Goal: Task Accomplishment & Management: Complete application form

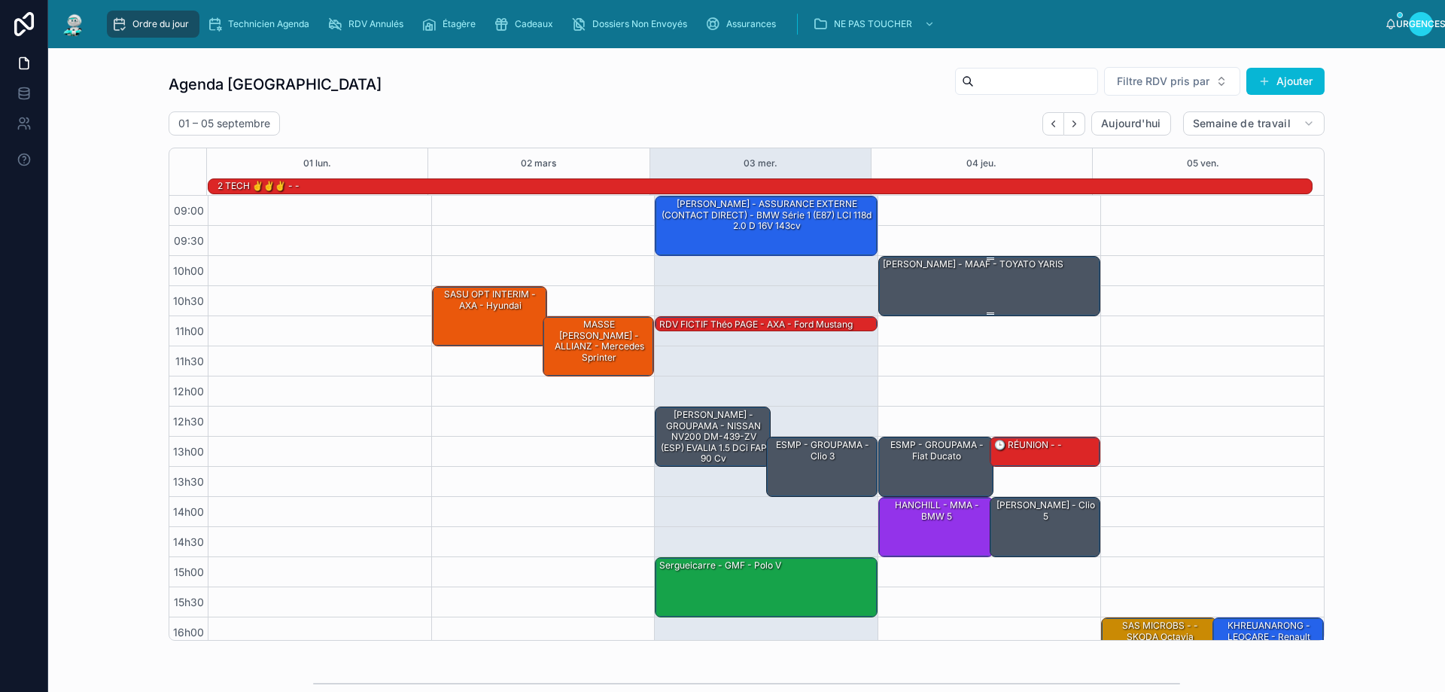
click at [948, 288] on div "[PERSON_NAME] - MAAF - TOYATO YARIS" at bounding box center [990, 285] width 218 height 57
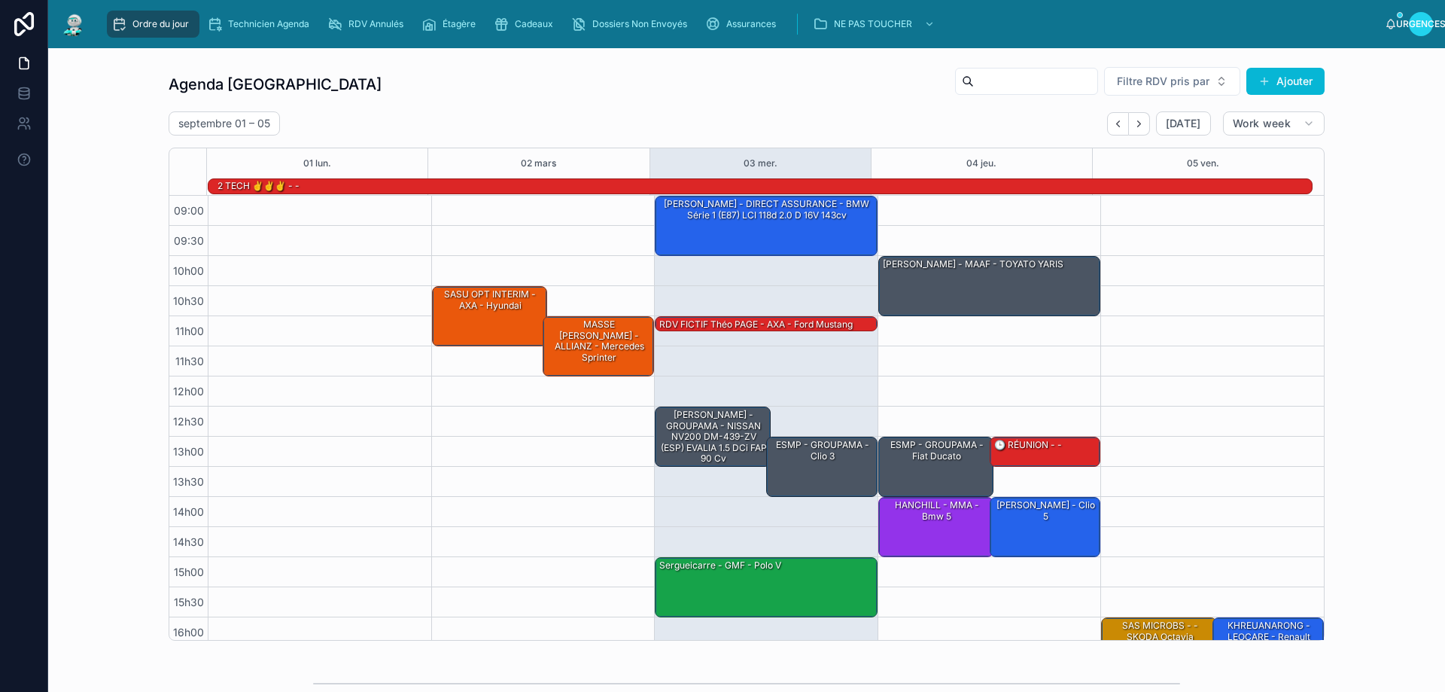
click at [1316, 35] on div "Ordre du jour Technicien Agenda RDV Annulés Étagère Cadeaux Dossiers Non Envoyé…" at bounding box center [742, 24] width 1286 height 33
click at [986, 294] on div "[PERSON_NAME] - MAAF - TOYATO YARIS" at bounding box center [990, 285] width 218 height 57
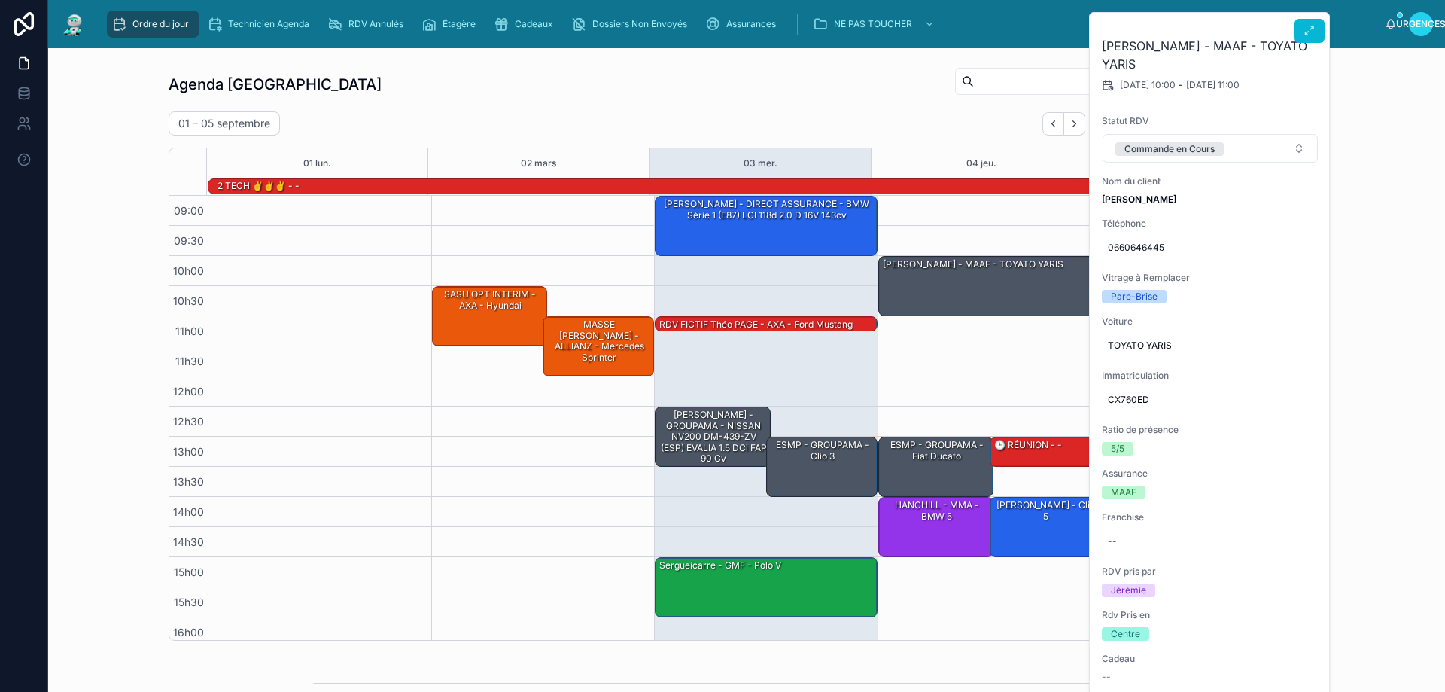
drag, startPoint x: 1307, startPoint y: 33, endPoint x: 1304, endPoint y: 45, distance: 12.4
click at [1307, 33] on icon at bounding box center [1310, 31] width 12 height 12
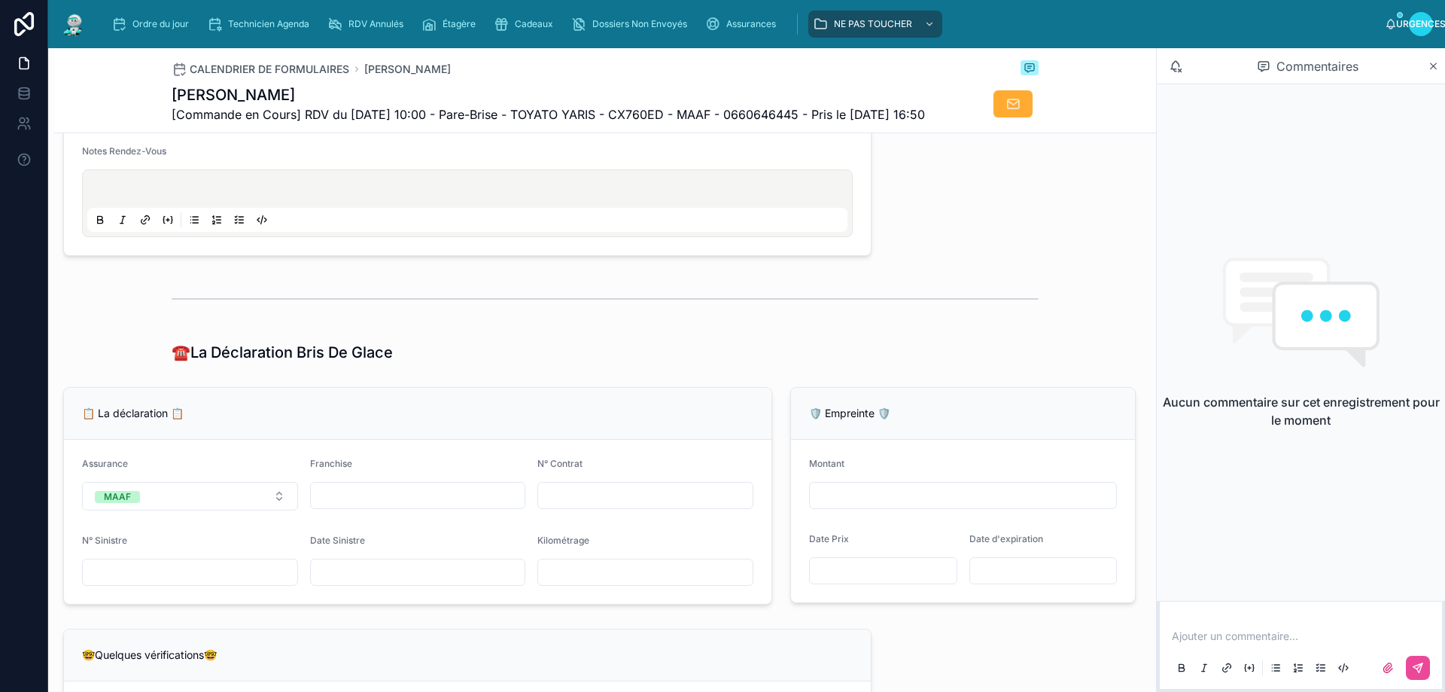
scroll to position [753, 0]
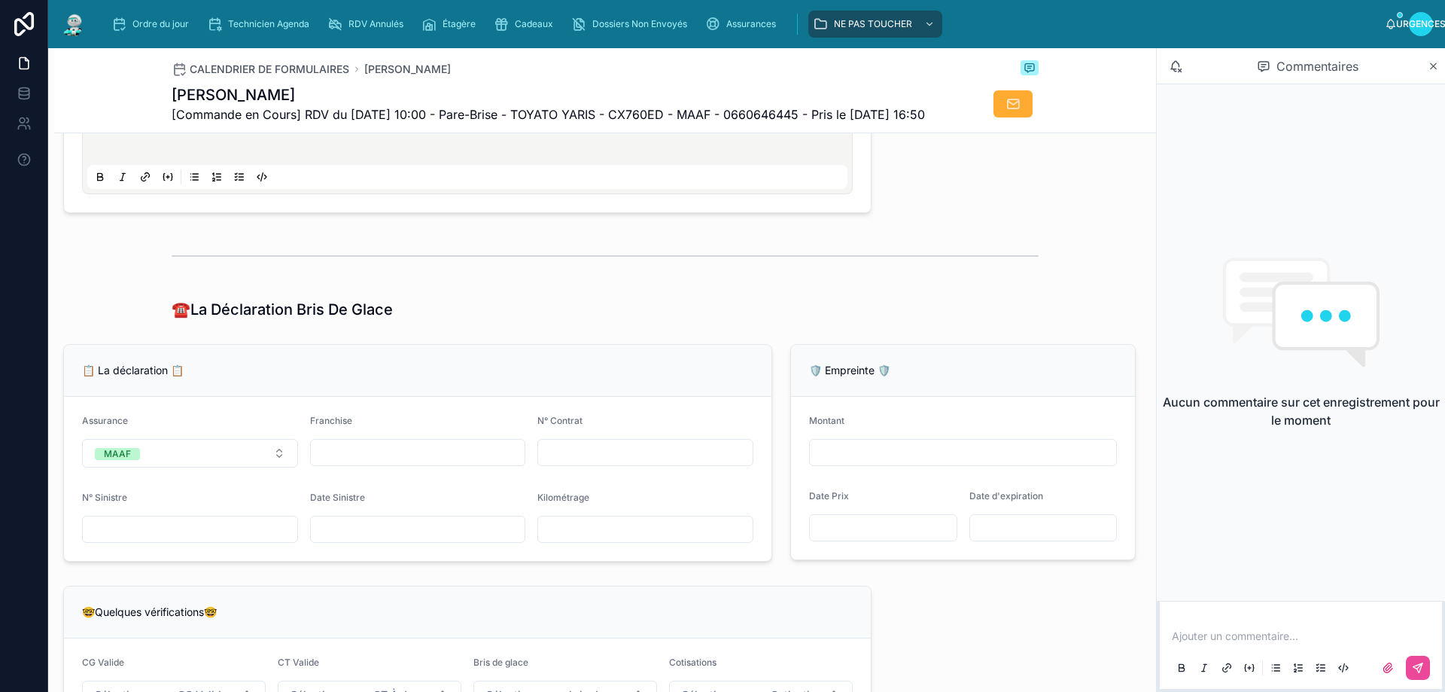
click at [574, 463] on input "text" at bounding box center [645, 452] width 215 height 21
type input "*********"
click at [688, 275] on div at bounding box center [605, 256] width 867 height 38
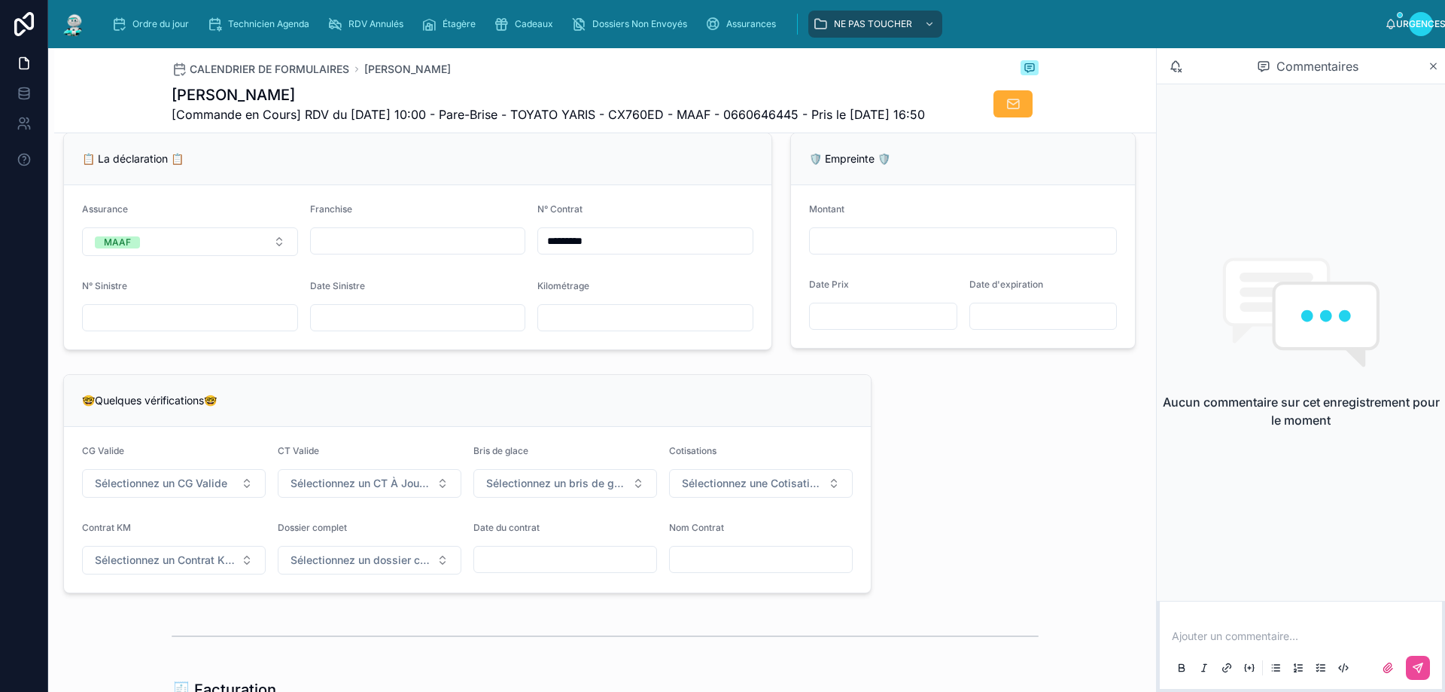
scroll to position [979, 0]
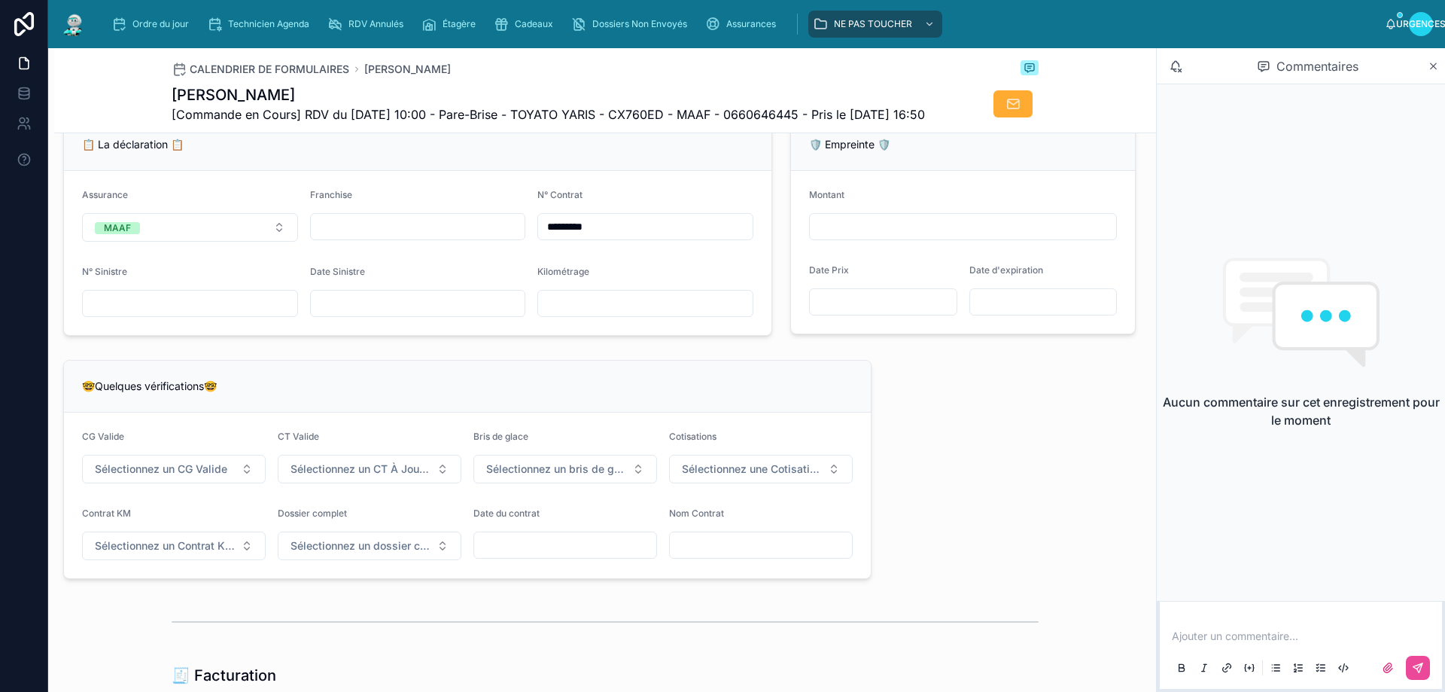
click at [374, 314] on input "text" at bounding box center [418, 303] width 215 height 21
type input "**********"
click at [601, 384] on div "🤓Quelques vérifications🤓 CG Valide Sélectionnez un CG Valide CT Valide Sélectio…" at bounding box center [467, 469] width 826 height 231
click at [253, 483] on button "Sélectionnez un CG Valide" at bounding box center [174, 469] width 184 height 29
click at [132, 559] on span "✅ Oui" at bounding box center [112, 558] width 46 height 12
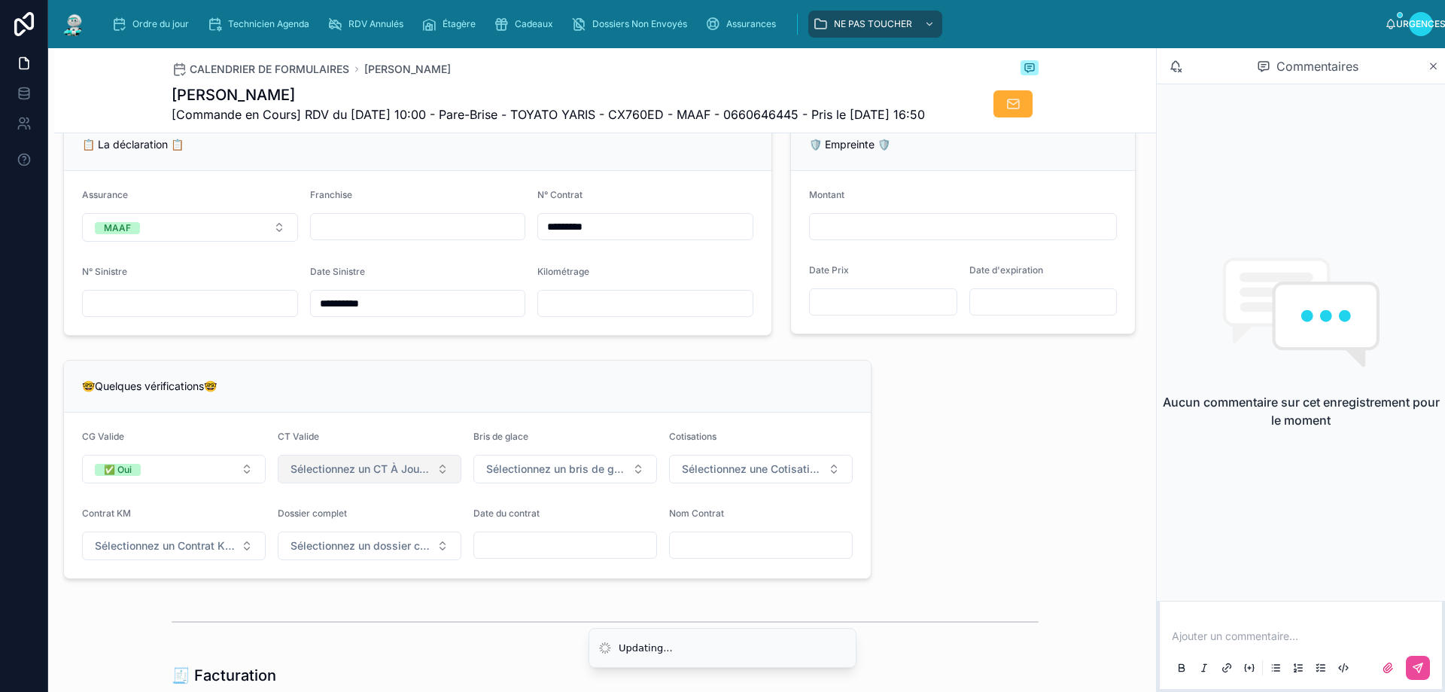
click at [403, 483] on button "Sélectionnez un CT À Jour & Sans BDG" at bounding box center [370, 469] width 184 height 29
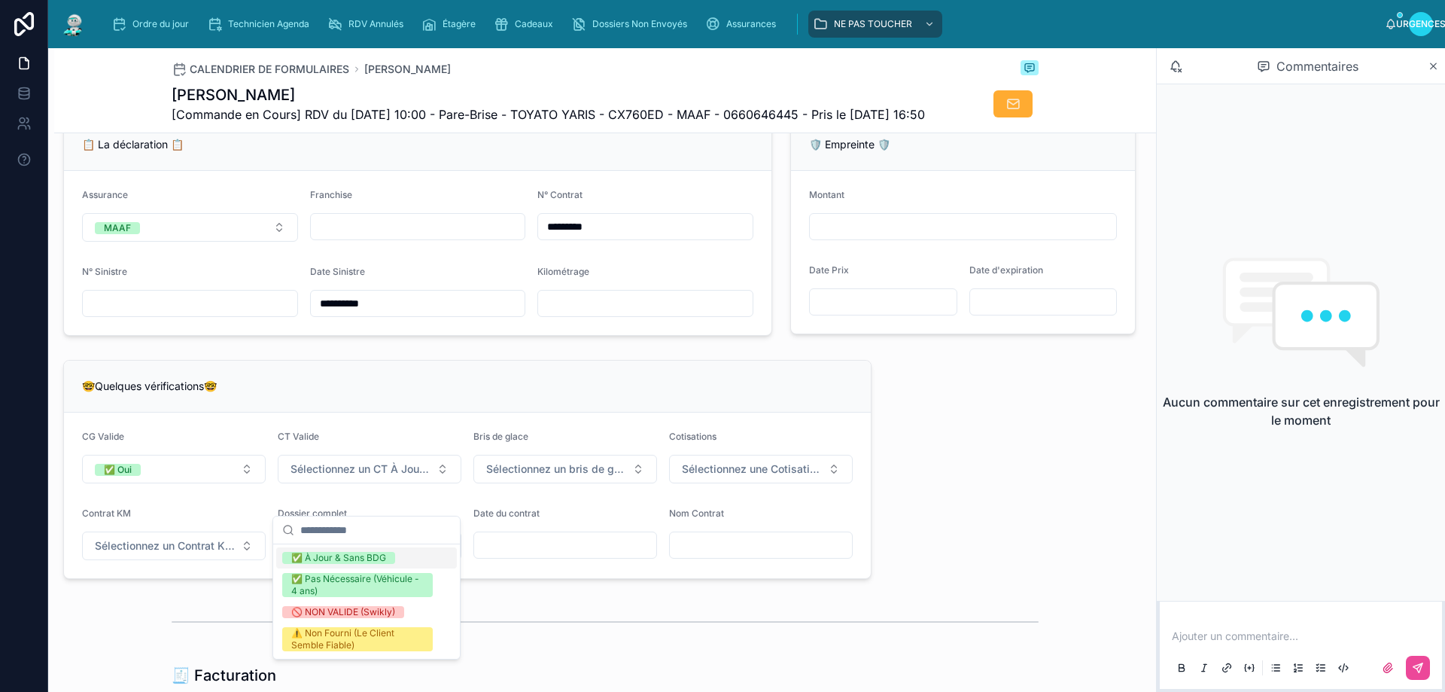
click at [341, 556] on font "✅ À Jour & Sans BDG" at bounding box center [338, 557] width 95 height 11
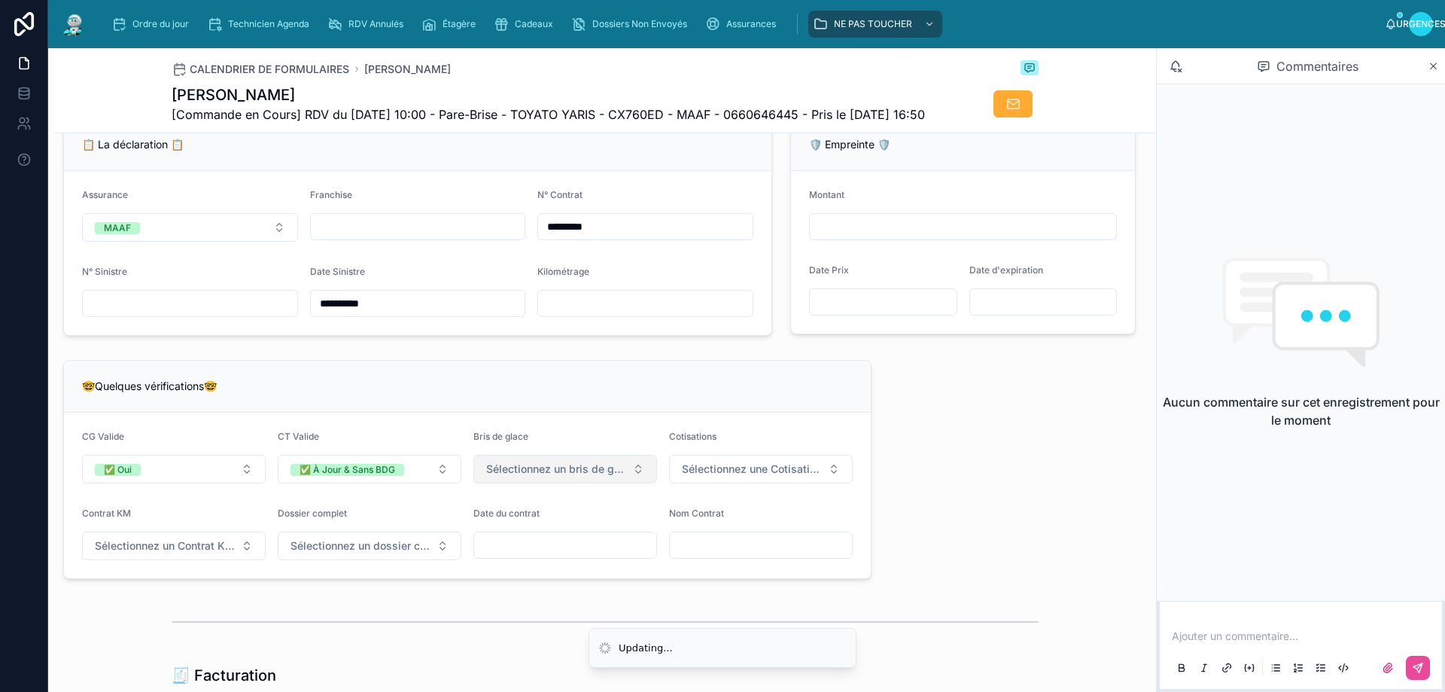
click at [522, 483] on button "Sélectionnez un bris de glace" at bounding box center [565, 469] width 184 height 29
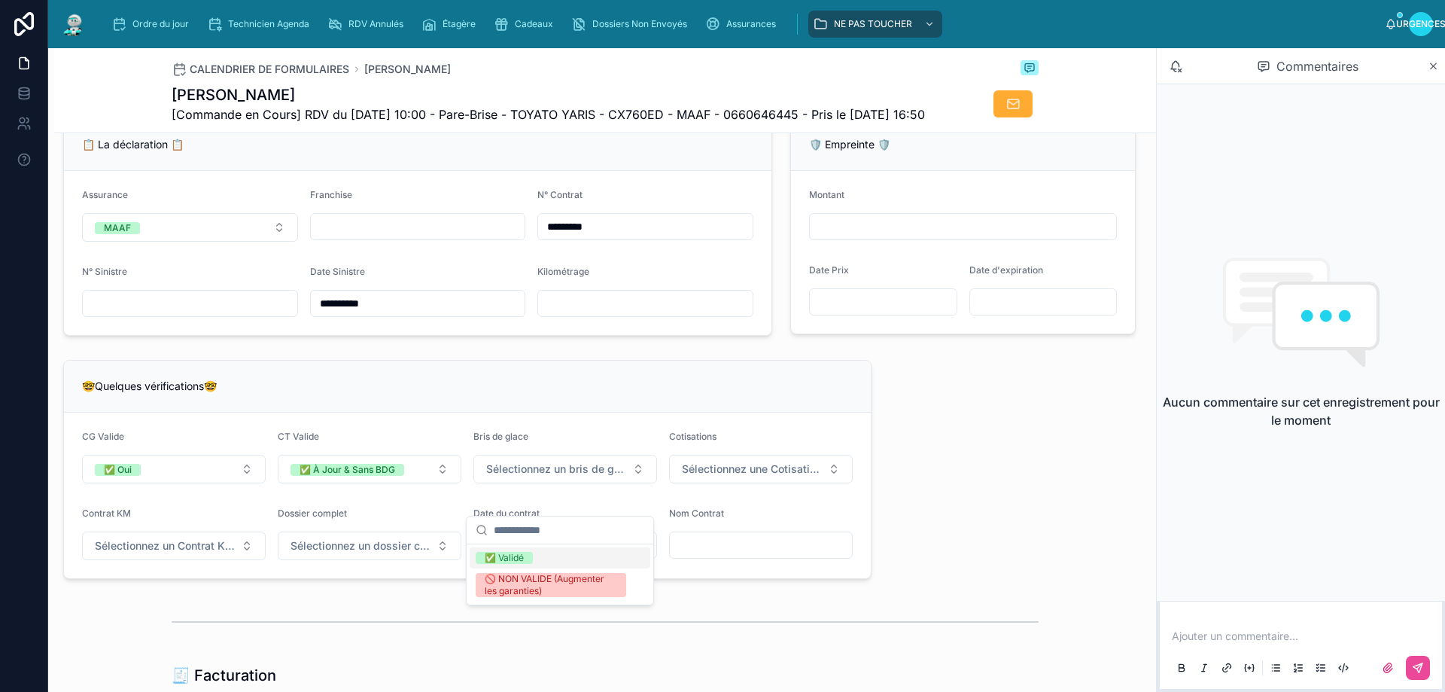
click at [491, 556] on font "✅ Validé" at bounding box center [504, 557] width 39 height 11
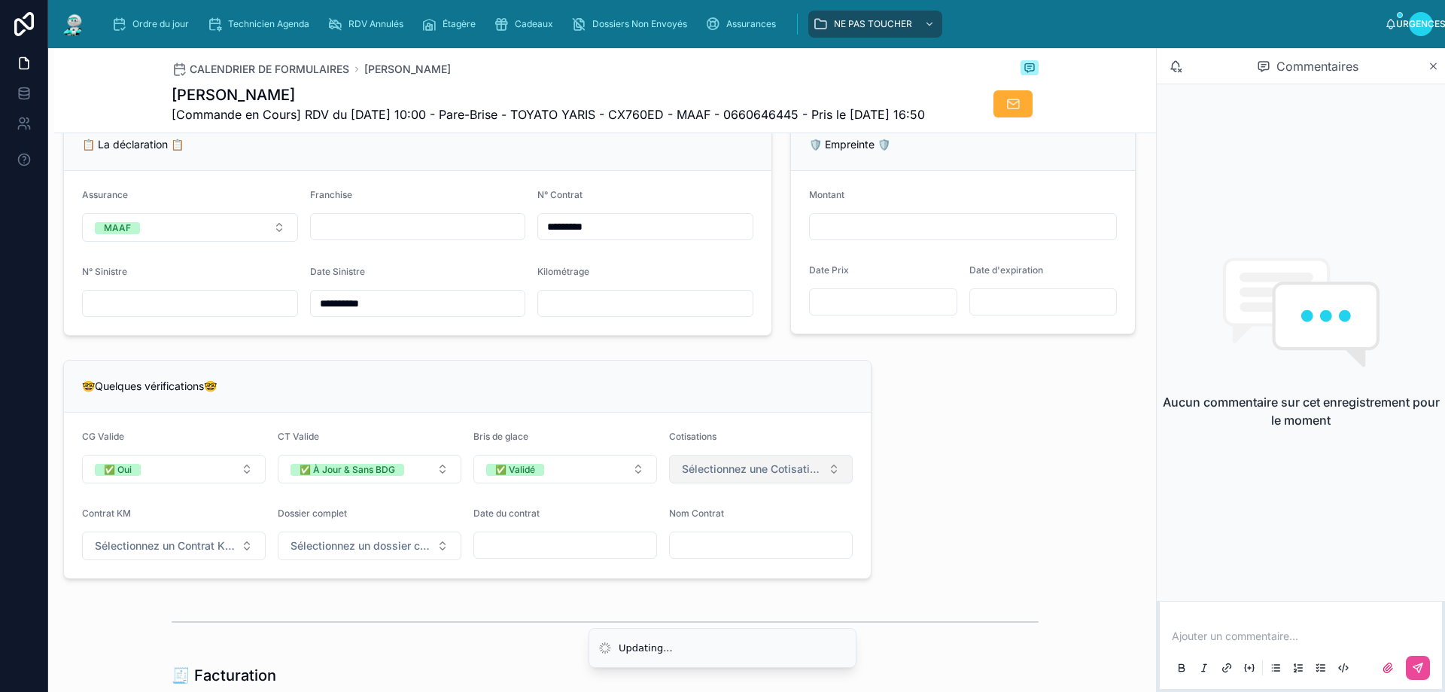
click at [689, 483] on button "Sélectionnez une Cotisation à Jour" at bounding box center [761, 469] width 184 height 29
click at [696, 558] on font "✅ À Jour" at bounding box center [698, 557] width 41 height 11
click at [134, 553] on span "Sélectionnez un Contrat Kilométrique" at bounding box center [165, 545] width 140 height 15
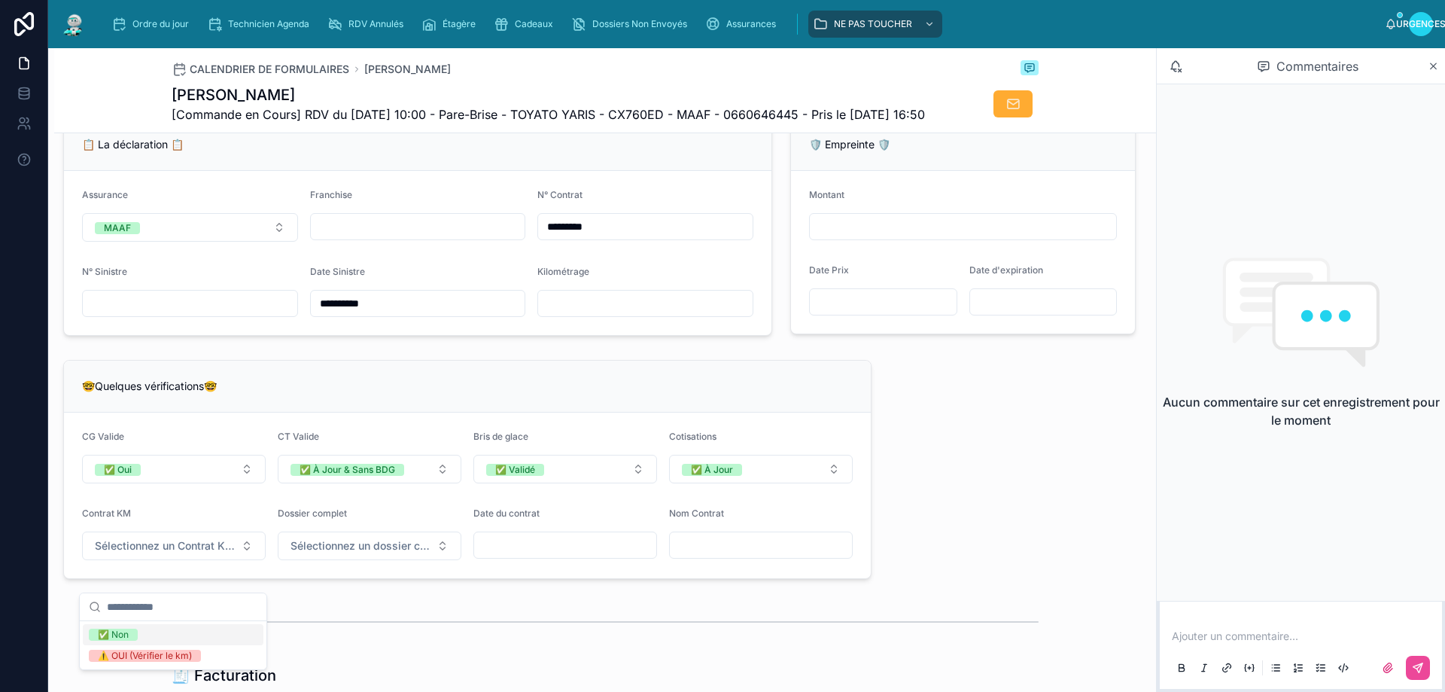
drag, startPoint x: 116, startPoint y: 635, endPoint x: 382, endPoint y: 595, distance: 269.3
click at [117, 635] on font "✅ Non" at bounding box center [113, 634] width 31 height 11
click at [401, 578] on form "CG Valide ✅ Oui CT Valide ✅ À Jour & Sans BDG Bris de glace ✅ Validé Cotisation…" at bounding box center [467, 495] width 807 height 166
click at [398, 552] on font "Sélectionnez un dossier client terminé" at bounding box center [387, 545] width 192 height 13
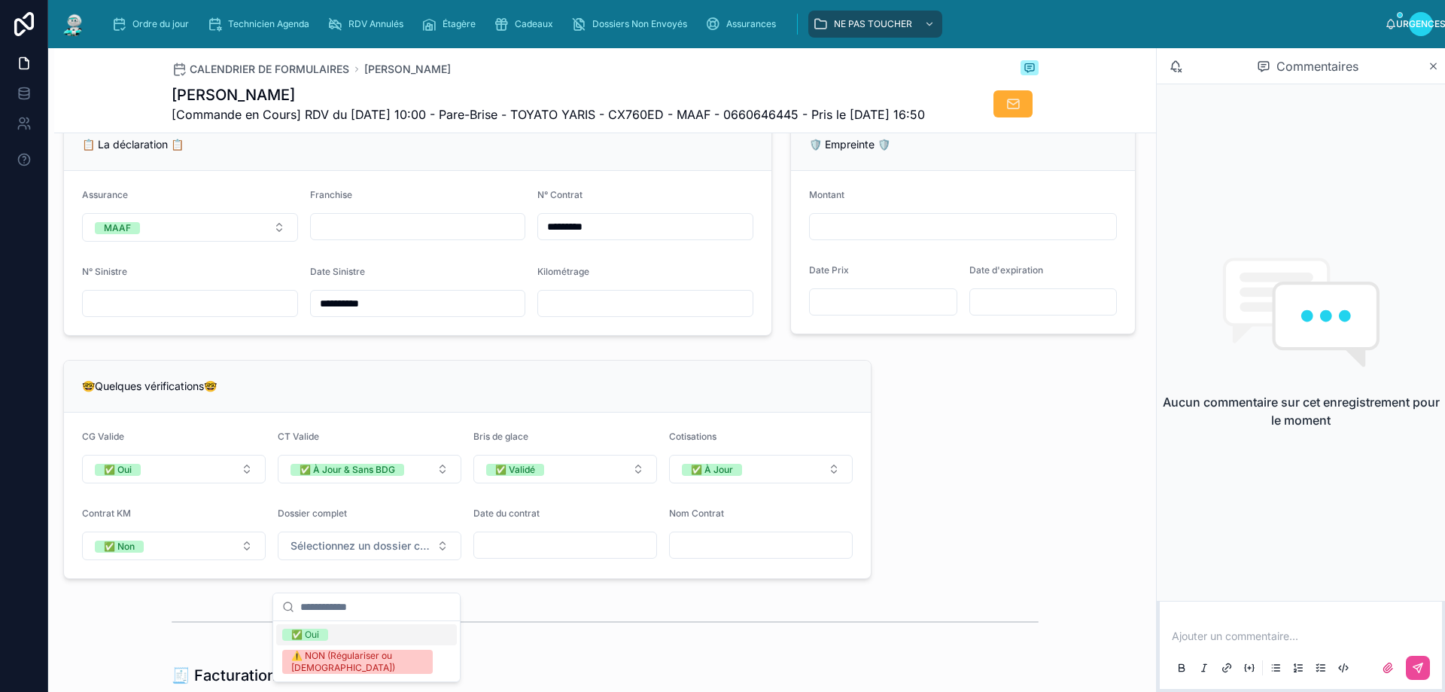
click at [319, 634] on font "✅ Oui" at bounding box center [305, 634] width 28 height 11
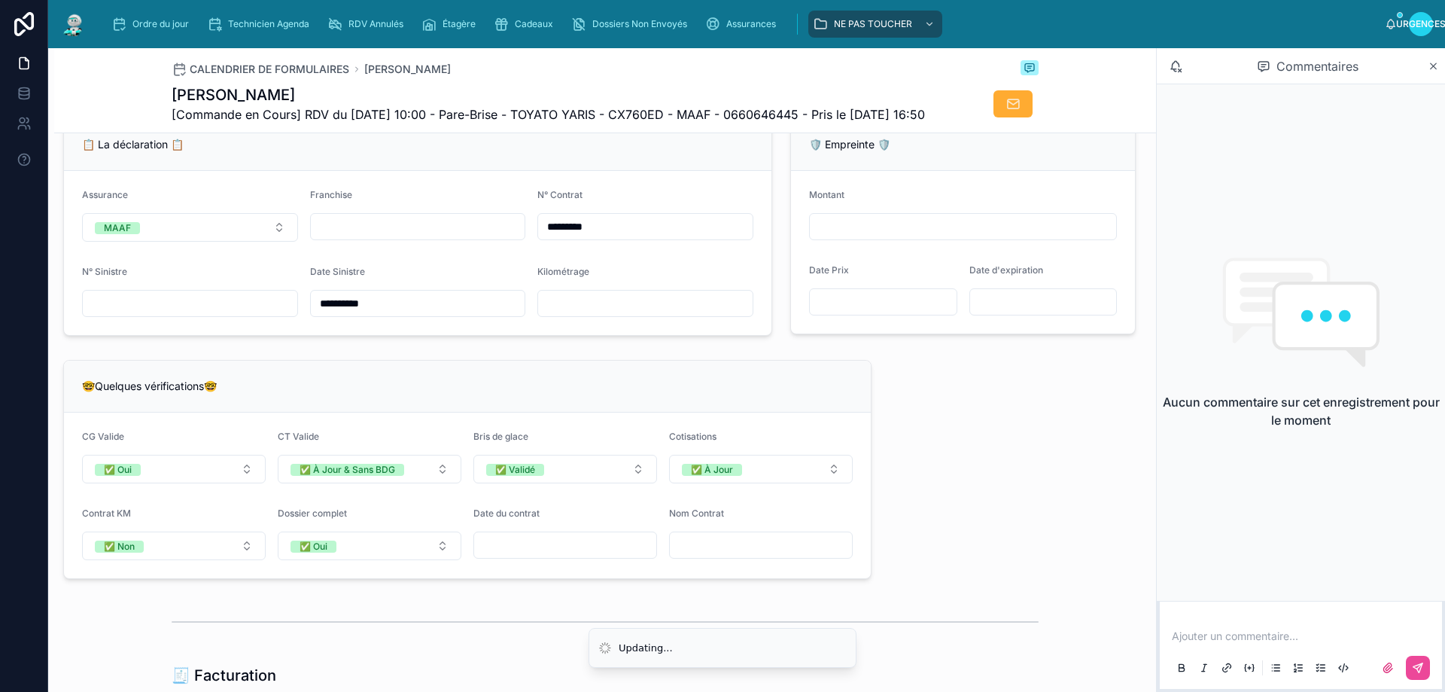
click at [1013, 519] on div "**********" at bounding box center [605, 381] width 1102 height 2418
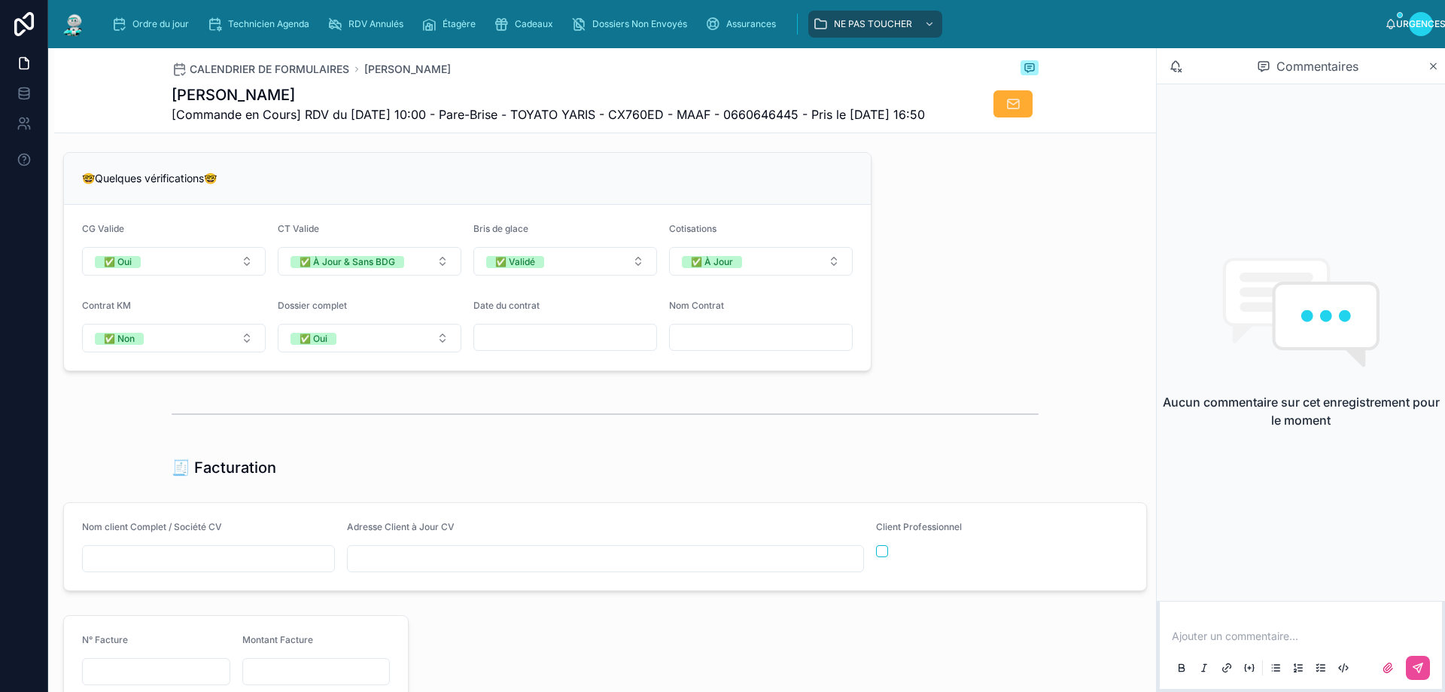
scroll to position [1205, 0]
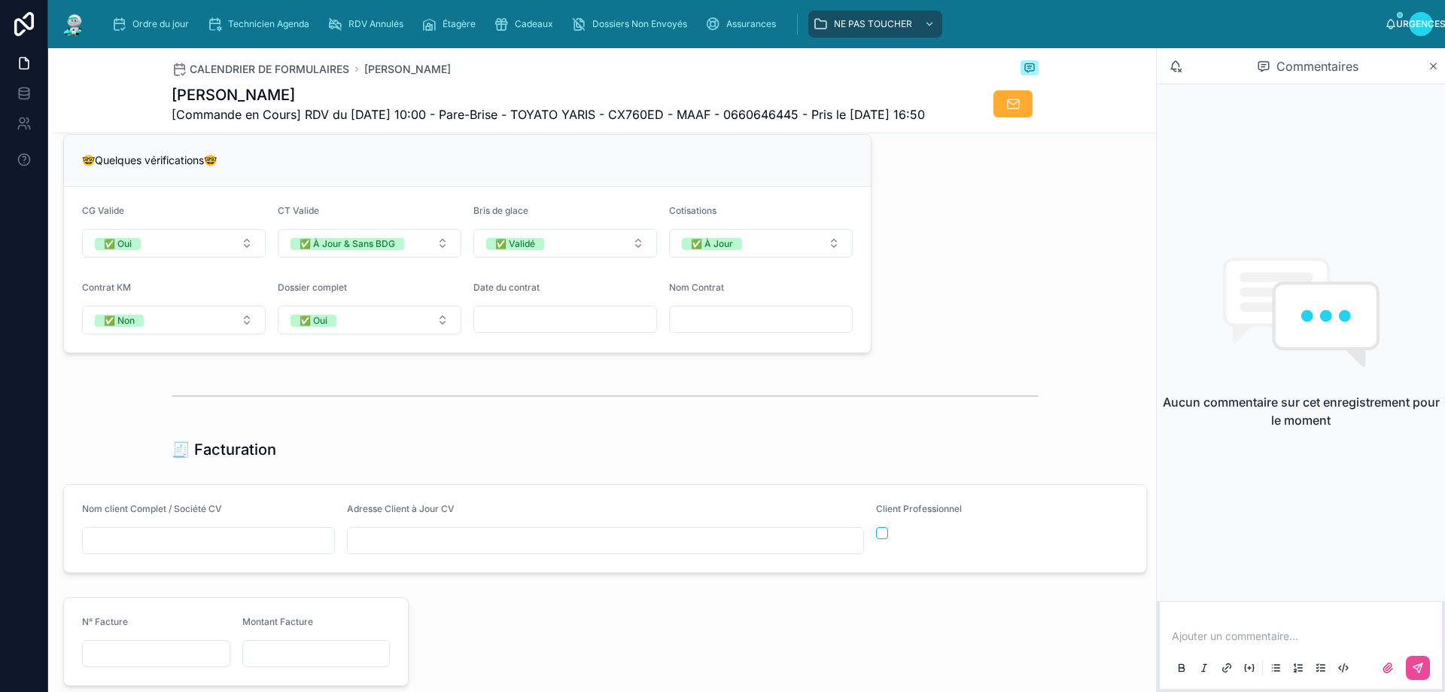
click at [534, 330] on input "text" at bounding box center [565, 319] width 182 height 21
type input "**********"
click at [787, 388] on div "**********" at bounding box center [605, 155] width 1102 height 2418
drag, startPoint x: 315, startPoint y: 87, endPoint x: 135, endPoint y: 93, distance: 180.0
click at [135, 93] on div "CALENDRIER DE FORMULAIRES [PERSON_NAME] [Commande en Cours] RDV du [DATE] 10:00…" at bounding box center [605, 90] width 1102 height 85
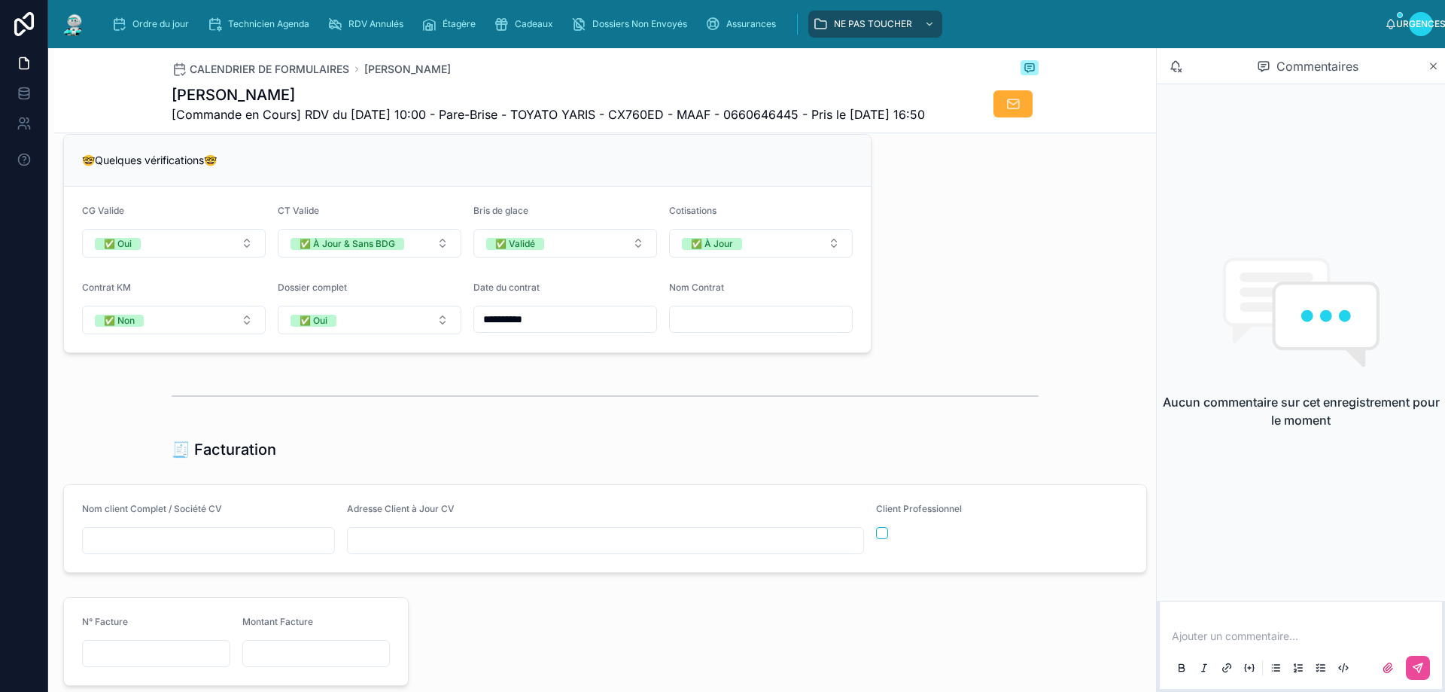
copy font "[PERSON_NAME]"
paste input "**********"
type input "**********"
click at [764, 415] on div at bounding box center [605, 396] width 867 height 38
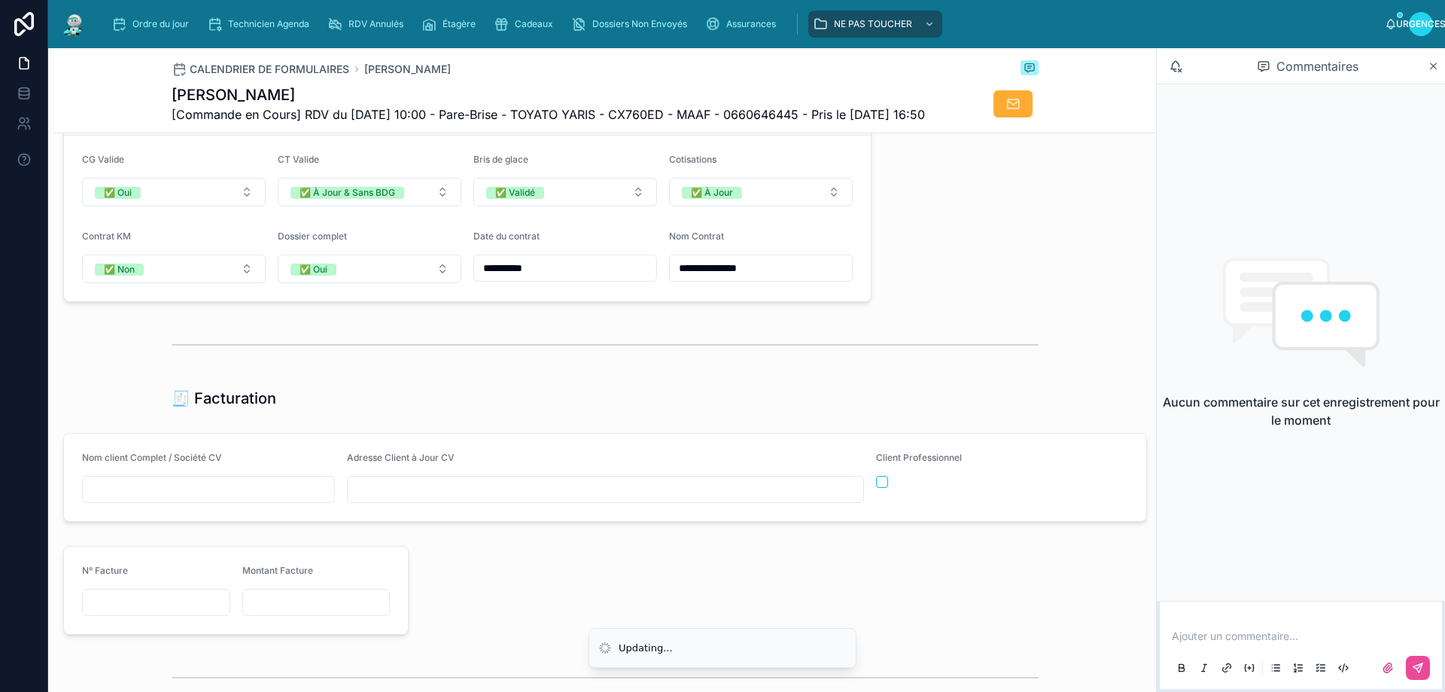
scroll to position [1506, 0]
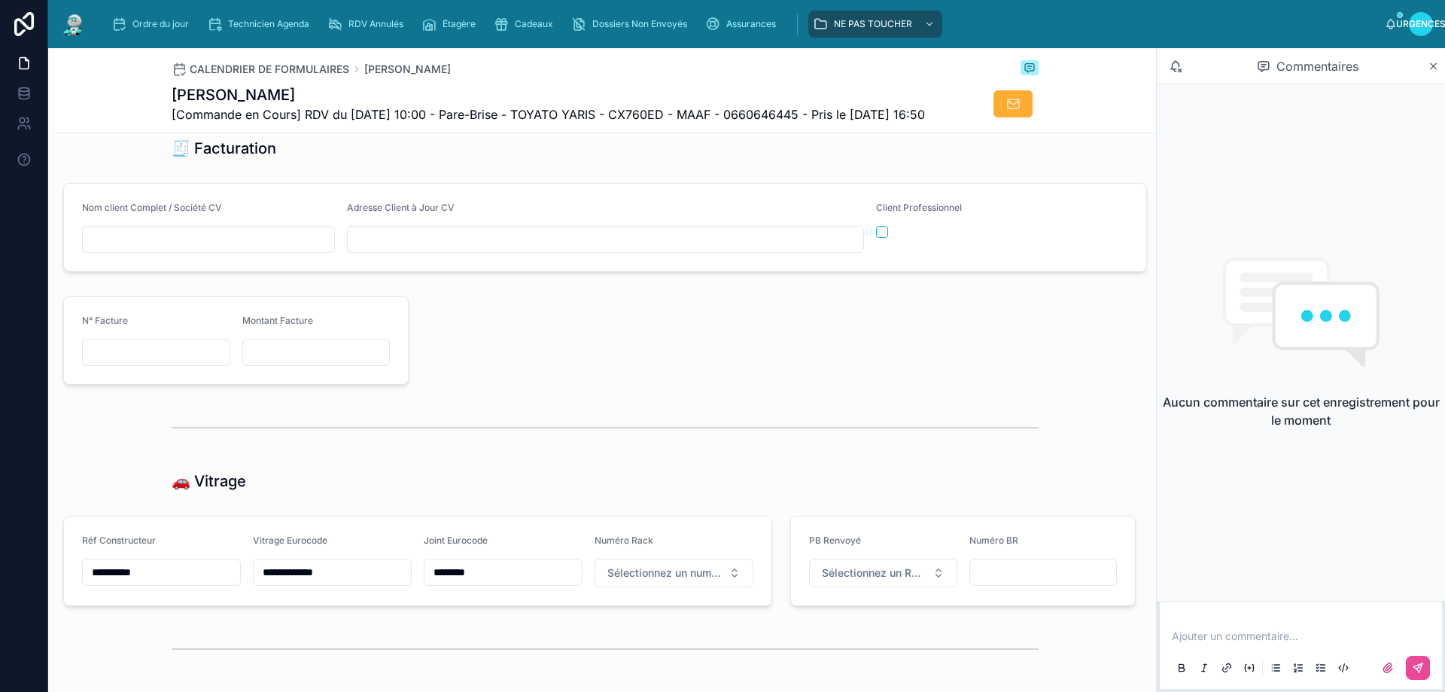
paste input "**********"
type input "**********"
click at [379, 250] on input "text" at bounding box center [606, 239] width 516 height 21
type input "**********"
click at [657, 391] on div at bounding box center [781, 340] width 727 height 101
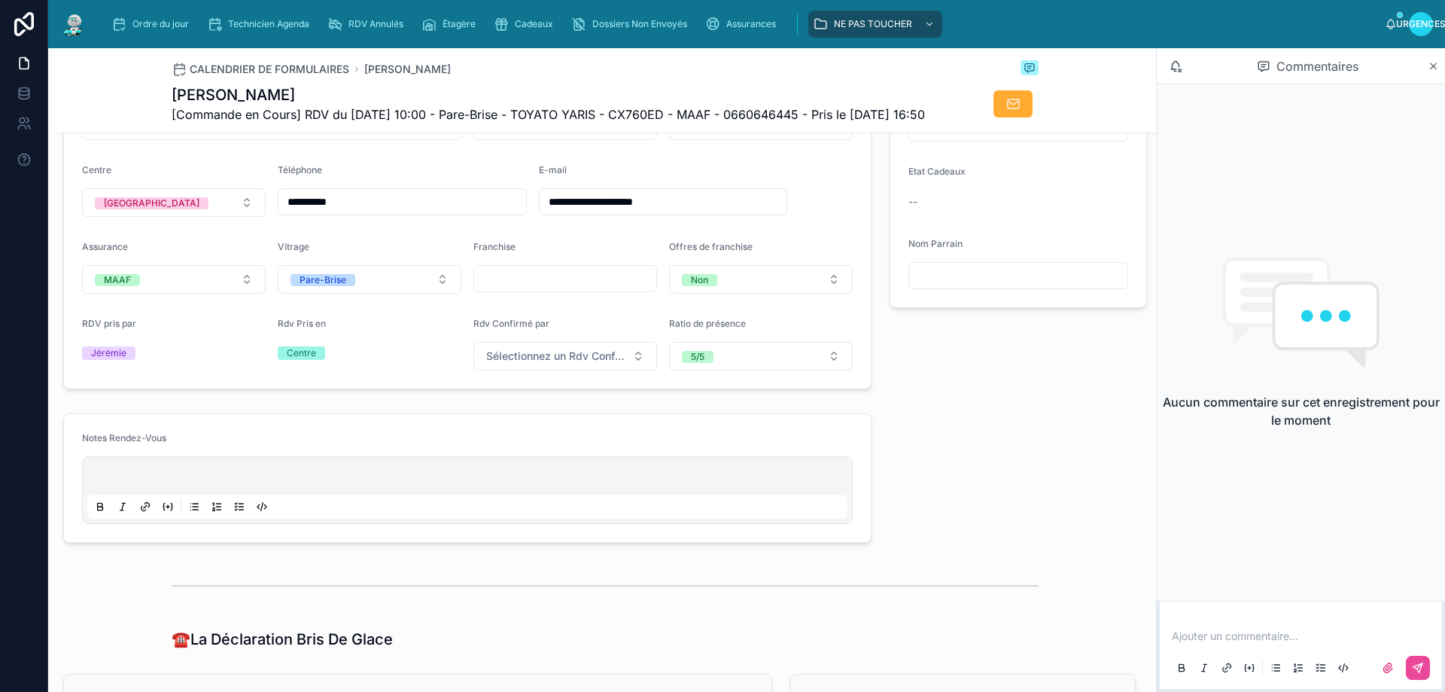
scroll to position [377, 0]
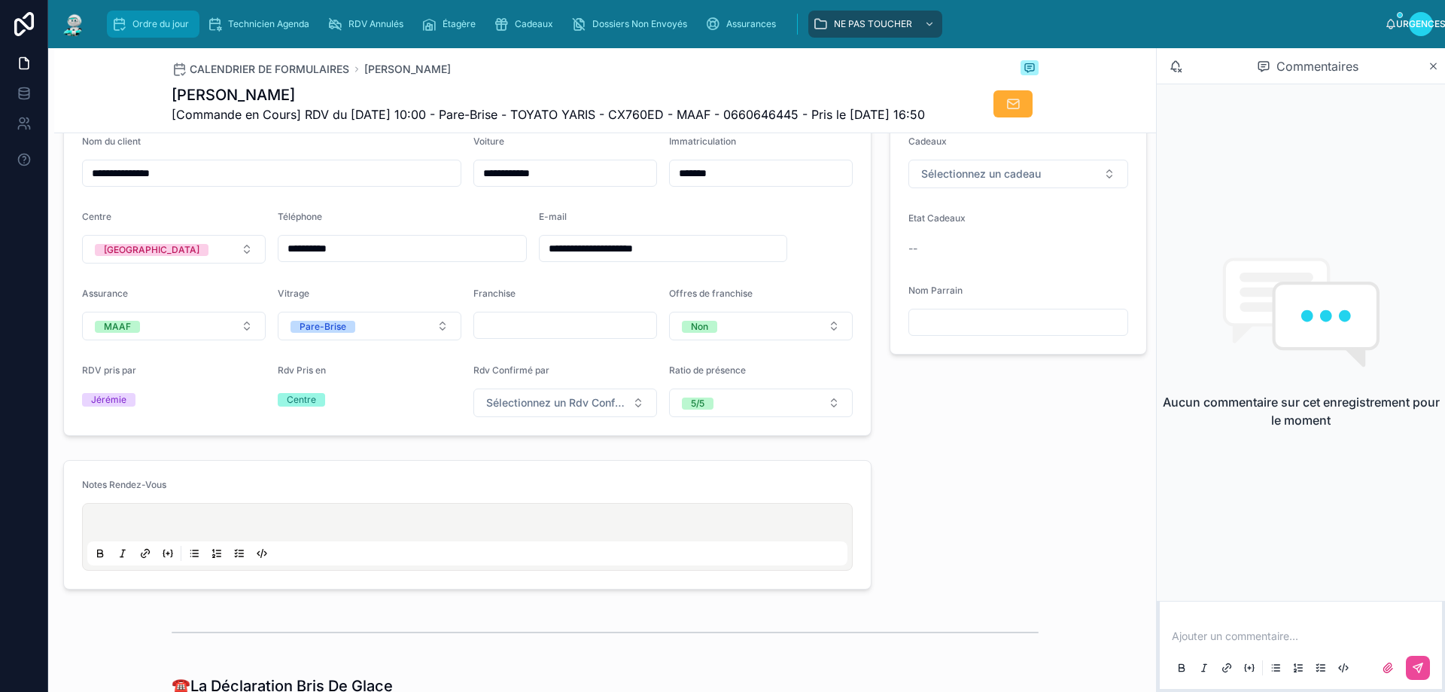
click at [170, 26] on font "Ordre du jour" at bounding box center [160, 23] width 56 height 11
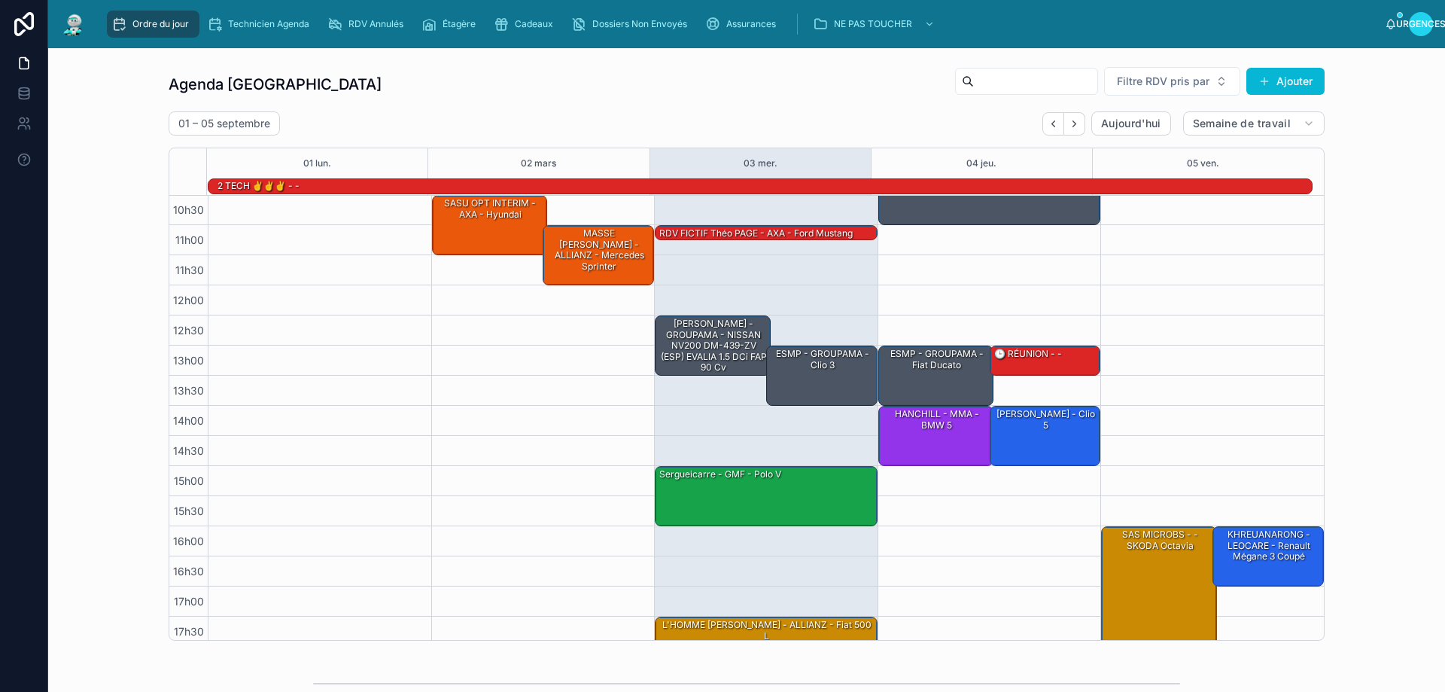
scroll to position [98, 0]
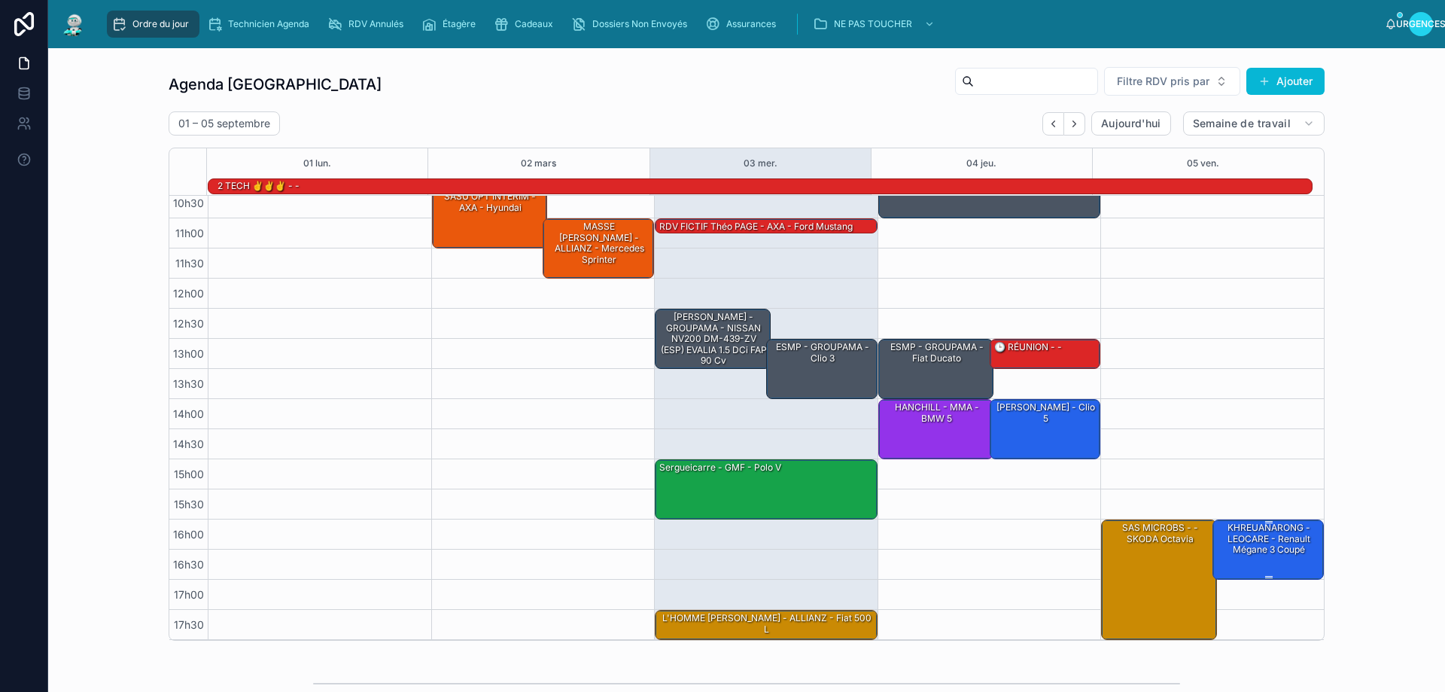
drag, startPoint x: 1234, startPoint y: 535, endPoint x: 1259, endPoint y: 557, distance: 32.5
click at [1259, 557] on div "KHREUANARONG - LEOCARE - Renault Mégane 3 coupé" at bounding box center [1269, 538] width 107 height 37
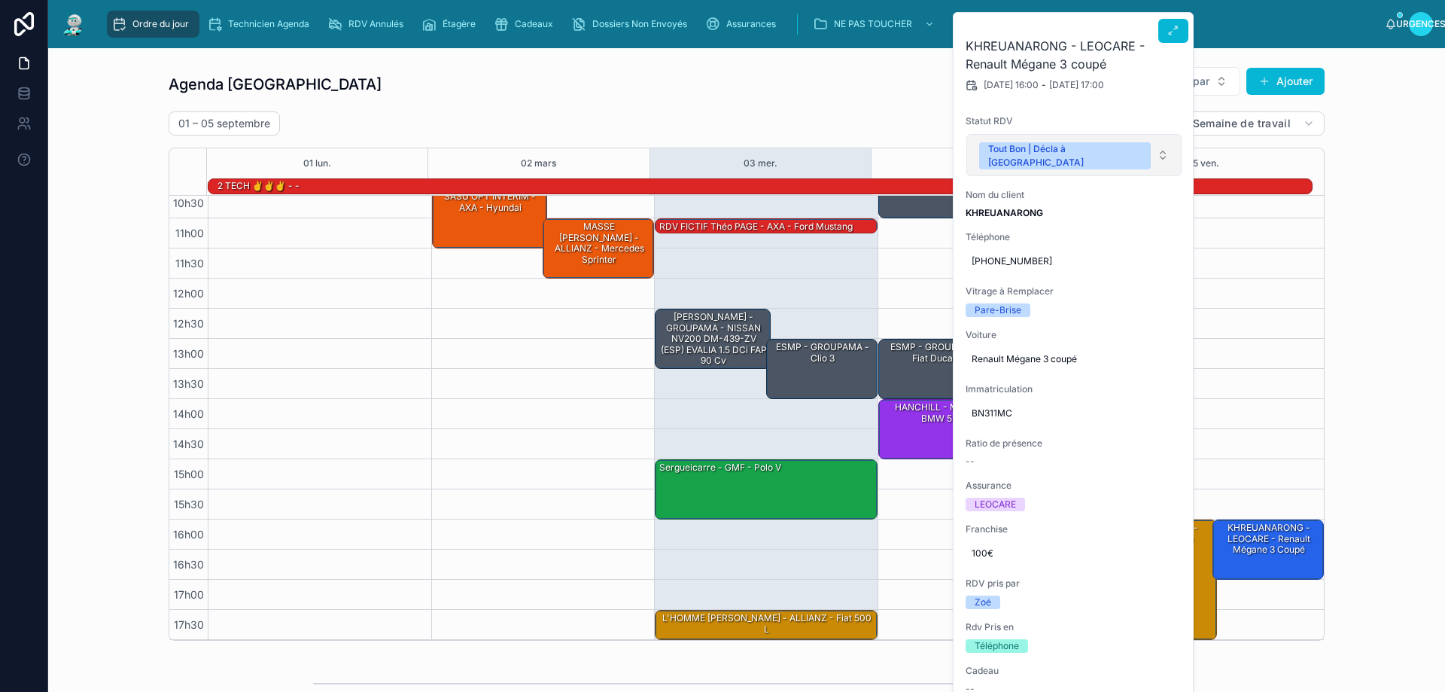
drag, startPoint x: 1148, startPoint y: 142, endPoint x: 1134, endPoint y: 154, distance: 18.1
click at [1149, 142] on button "Tout Bon | Décla à [GEOGRAPHIC_DATA]" at bounding box center [1073, 155] width 215 height 42
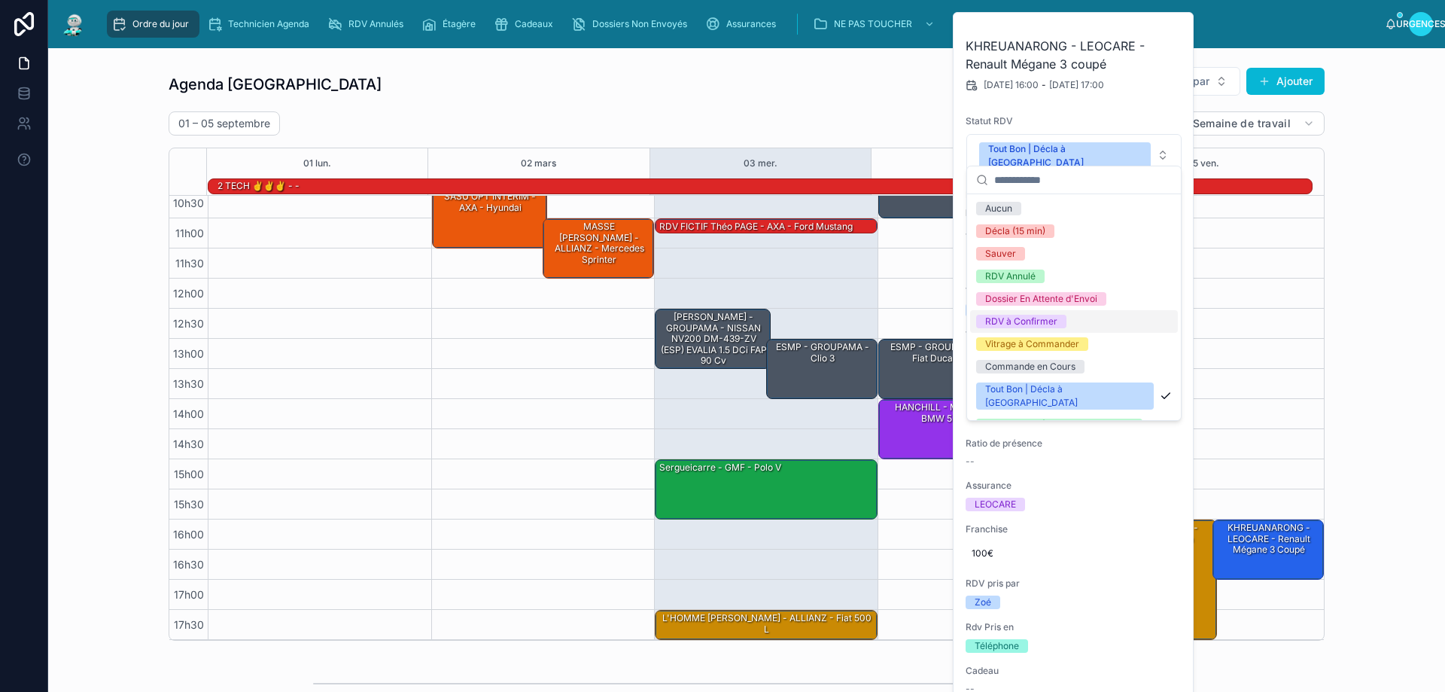
click at [1044, 321] on font "RDV à Confirmer" at bounding box center [1021, 320] width 72 height 11
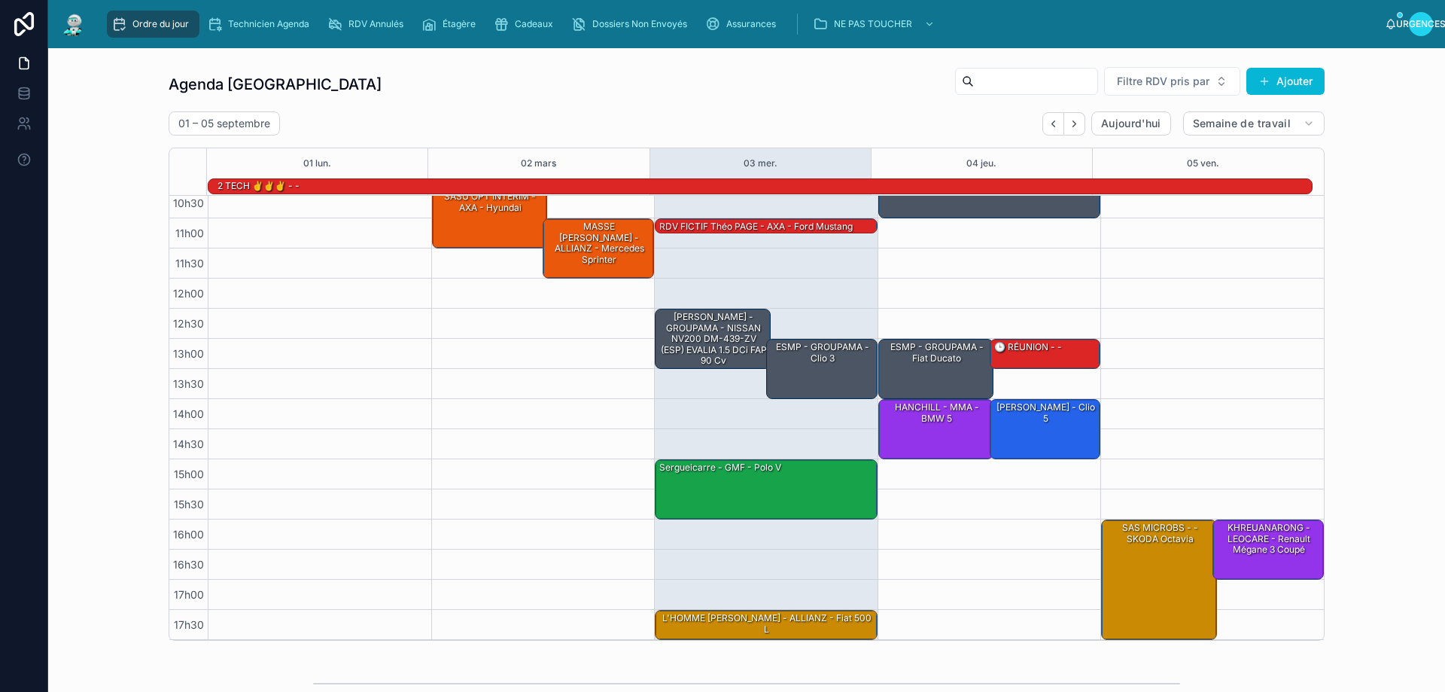
click at [1399, 315] on div "Agenda Rennes Filtre RDV pris par Ajouter [DATE] – [DATE] [DATE] Semaine de tra…" at bounding box center [746, 353] width 1373 height 586
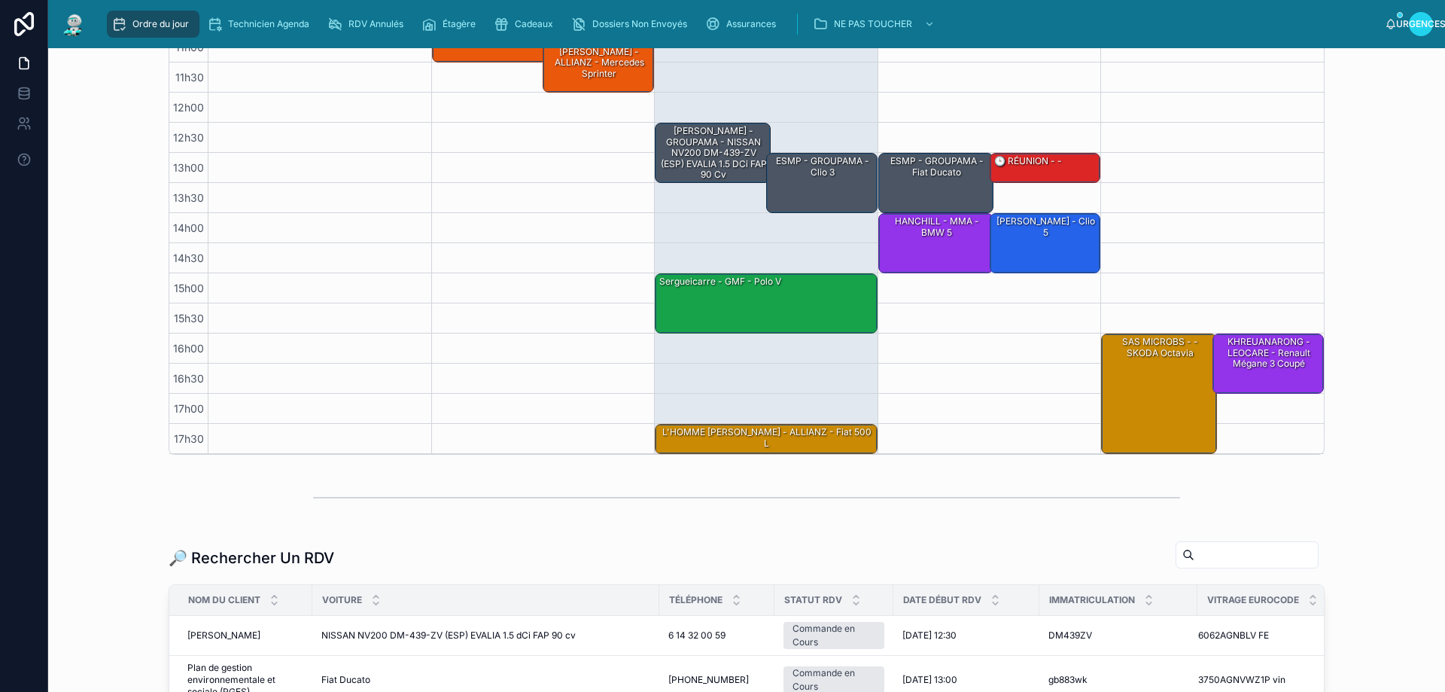
scroll to position [0, 0]
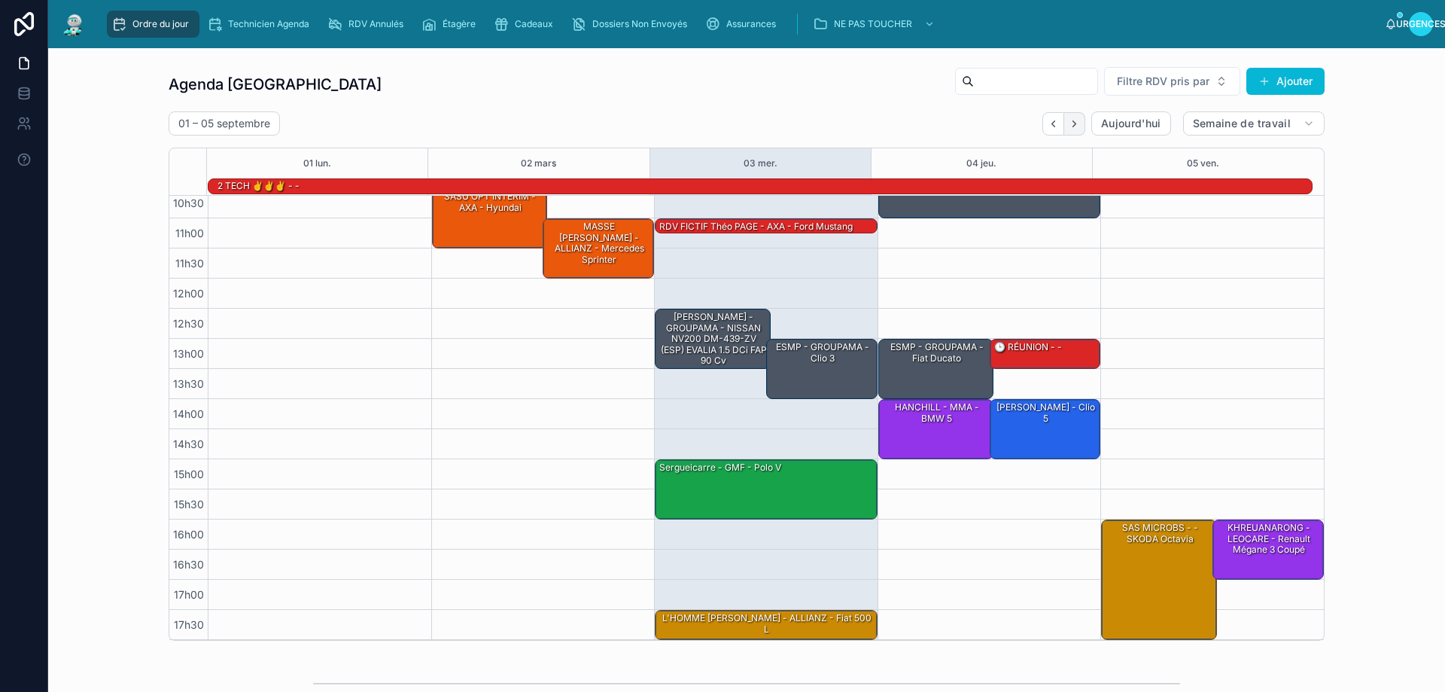
click at [1069, 125] on icon "Suivant" at bounding box center [1074, 123] width 11 height 11
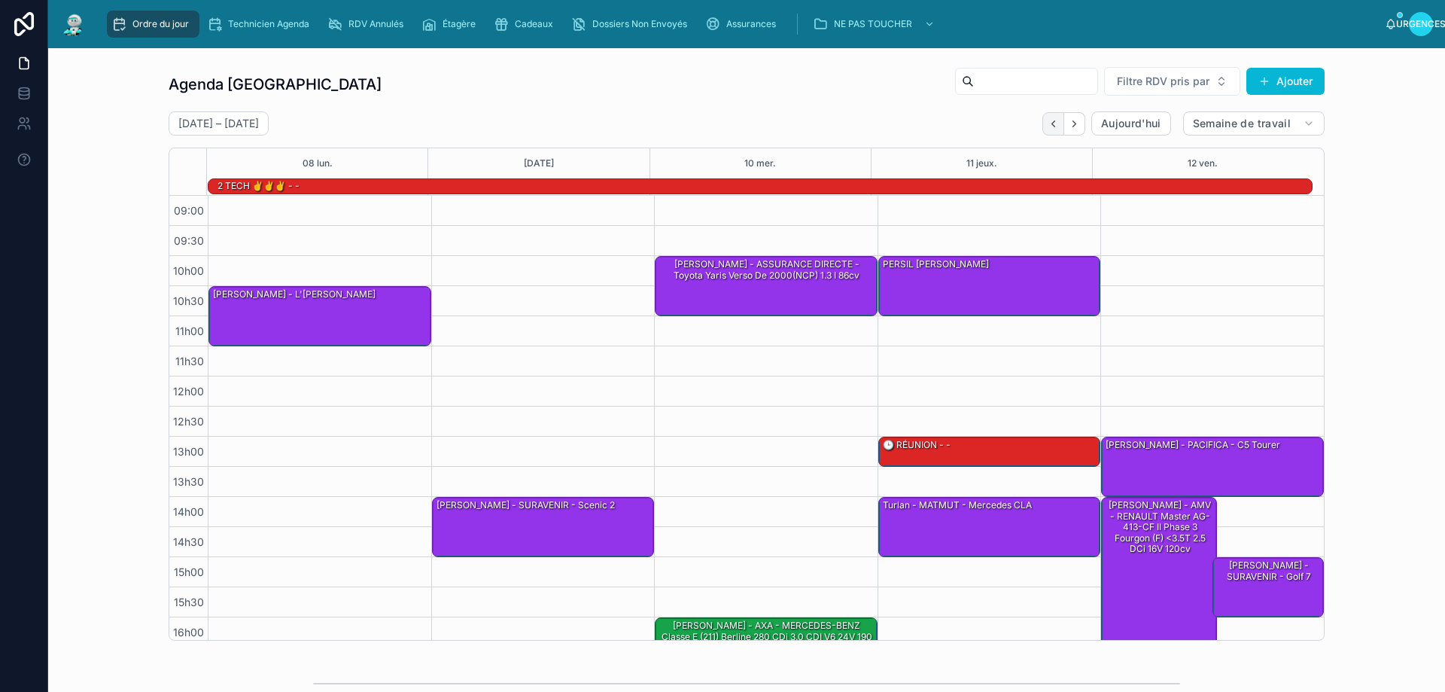
click at [1049, 124] on icon "Dos" at bounding box center [1053, 123] width 11 height 11
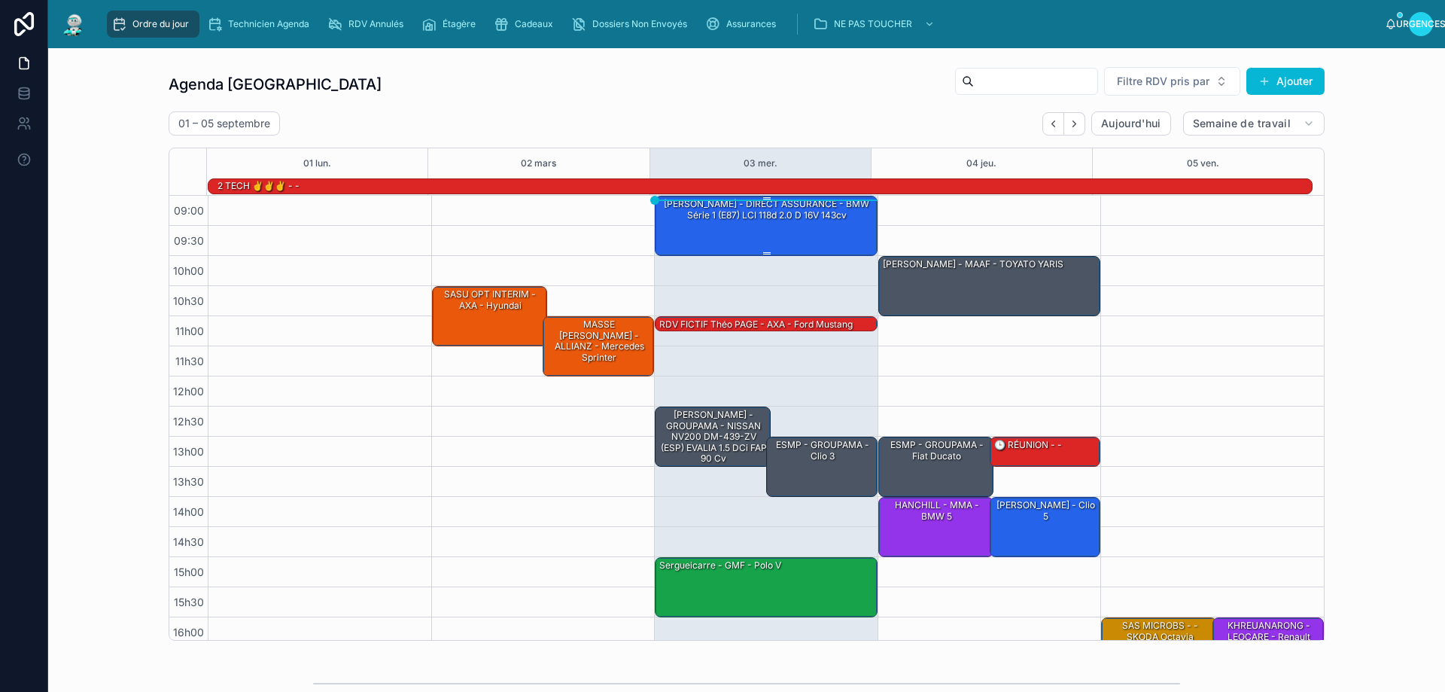
click at [767, 231] on div "[PERSON_NAME] - DIRECT ASSURANCE - BMW Série 1 (E87) LCI 118d 2.0 d 16V 143cv" at bounding box center [767, 224] width 218 height 57
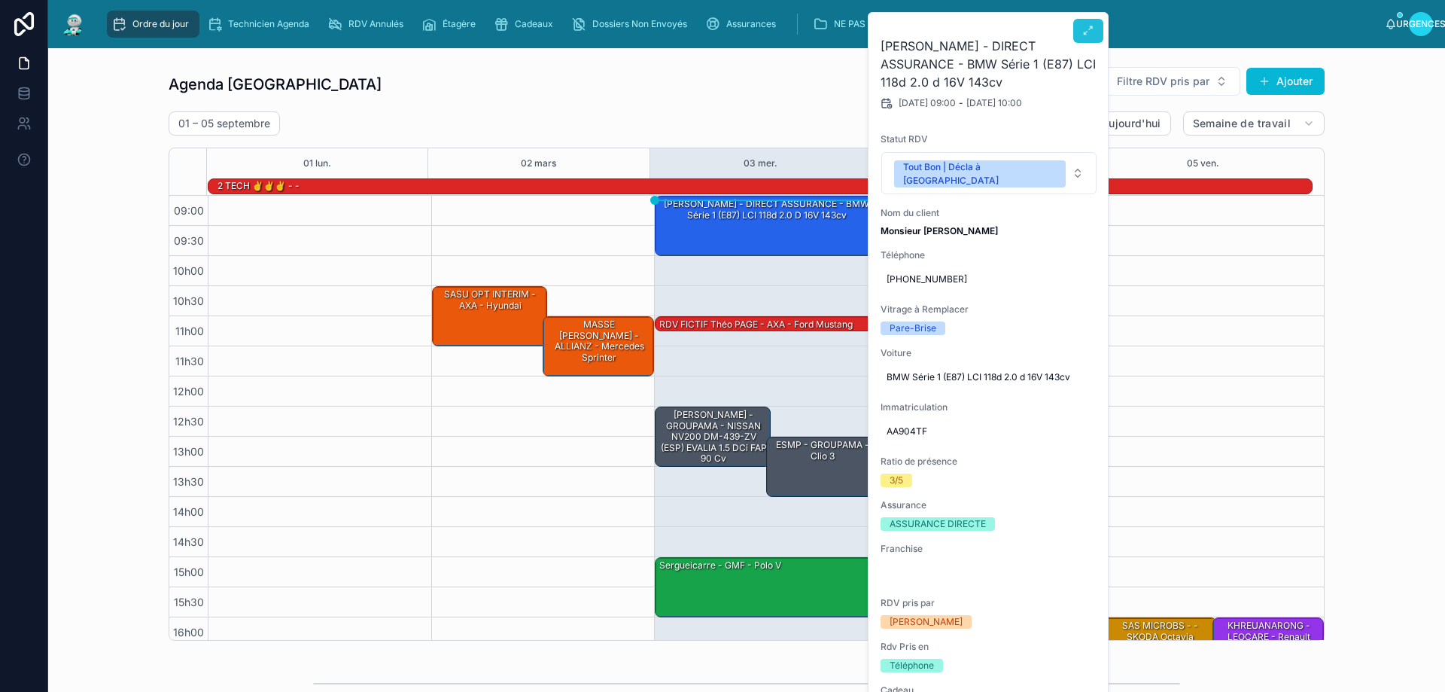
click at [1094, 34] on icon at bounding box center [1088, 31] width 12 height 12
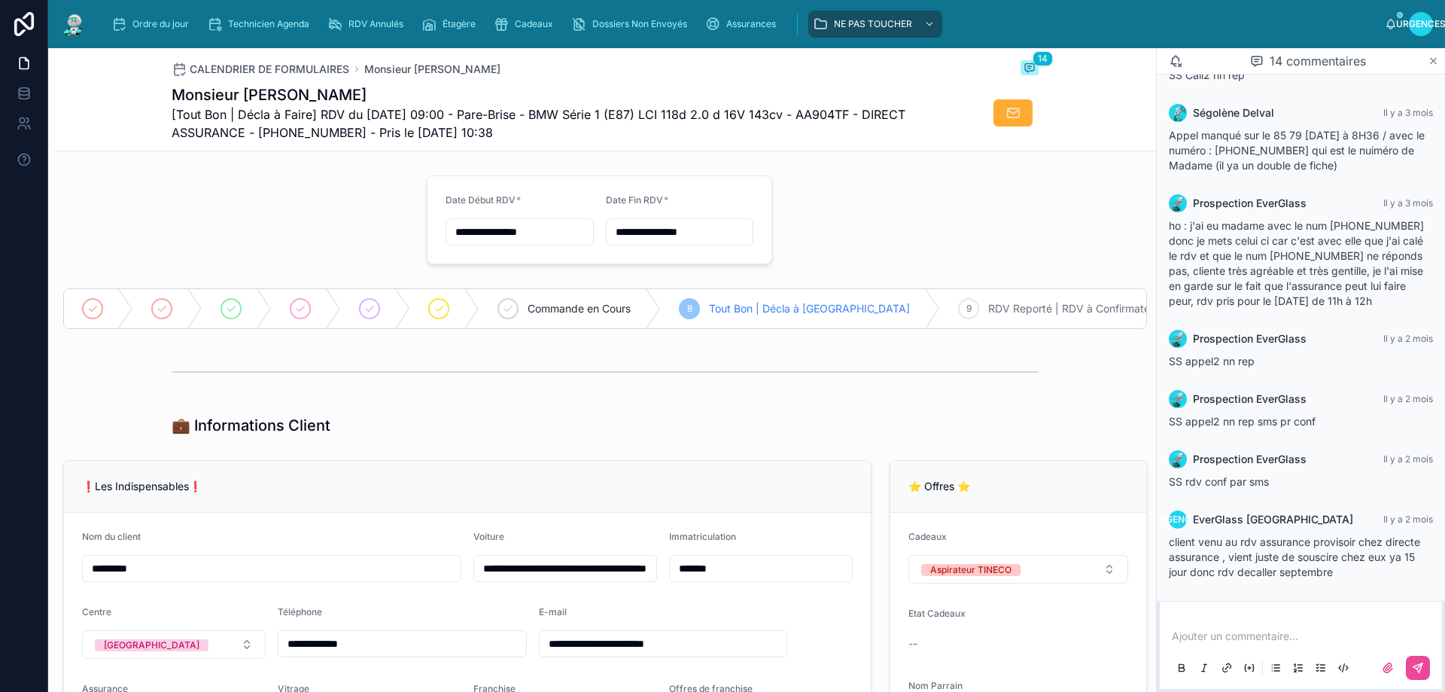
click at [1432, 62] on icon at bounding box center [1434, 61] width 6 height 6
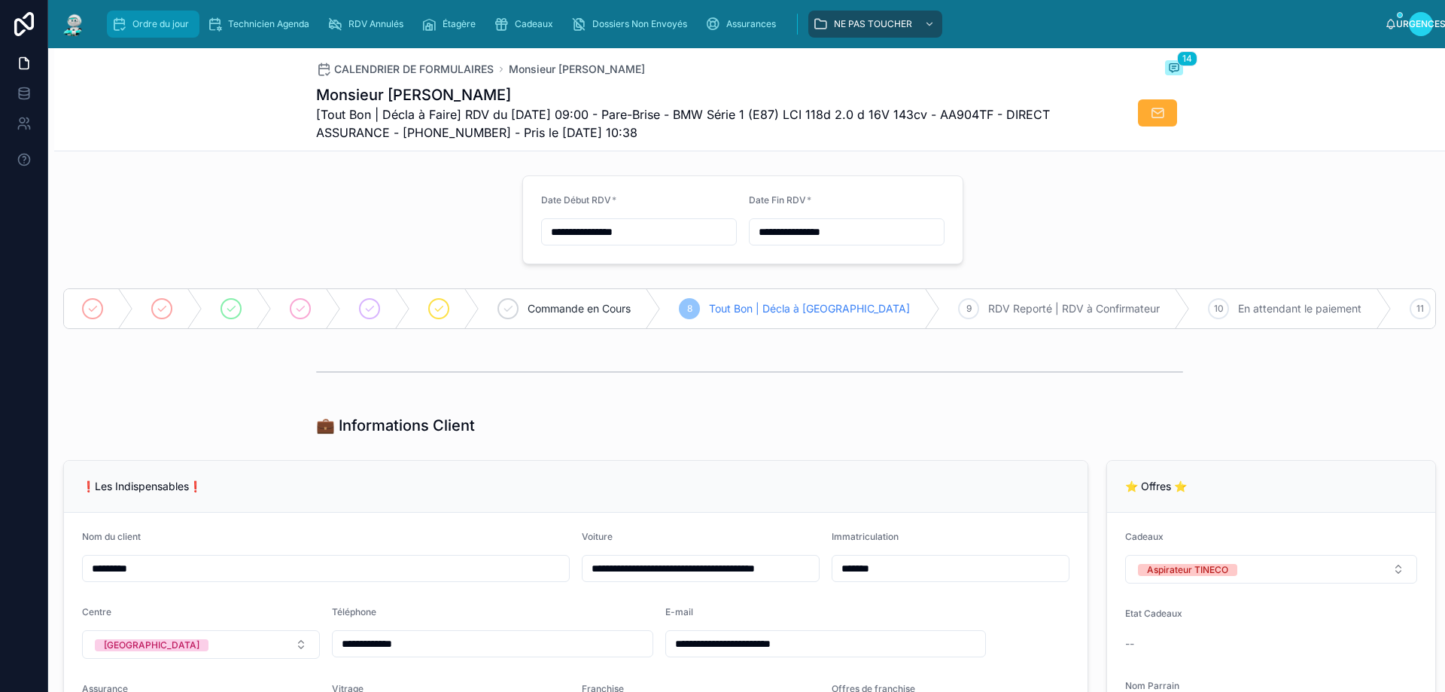
click at [168, 24] on font "Ordre du jour" at bounding box center [160, 23] width 56 height 11
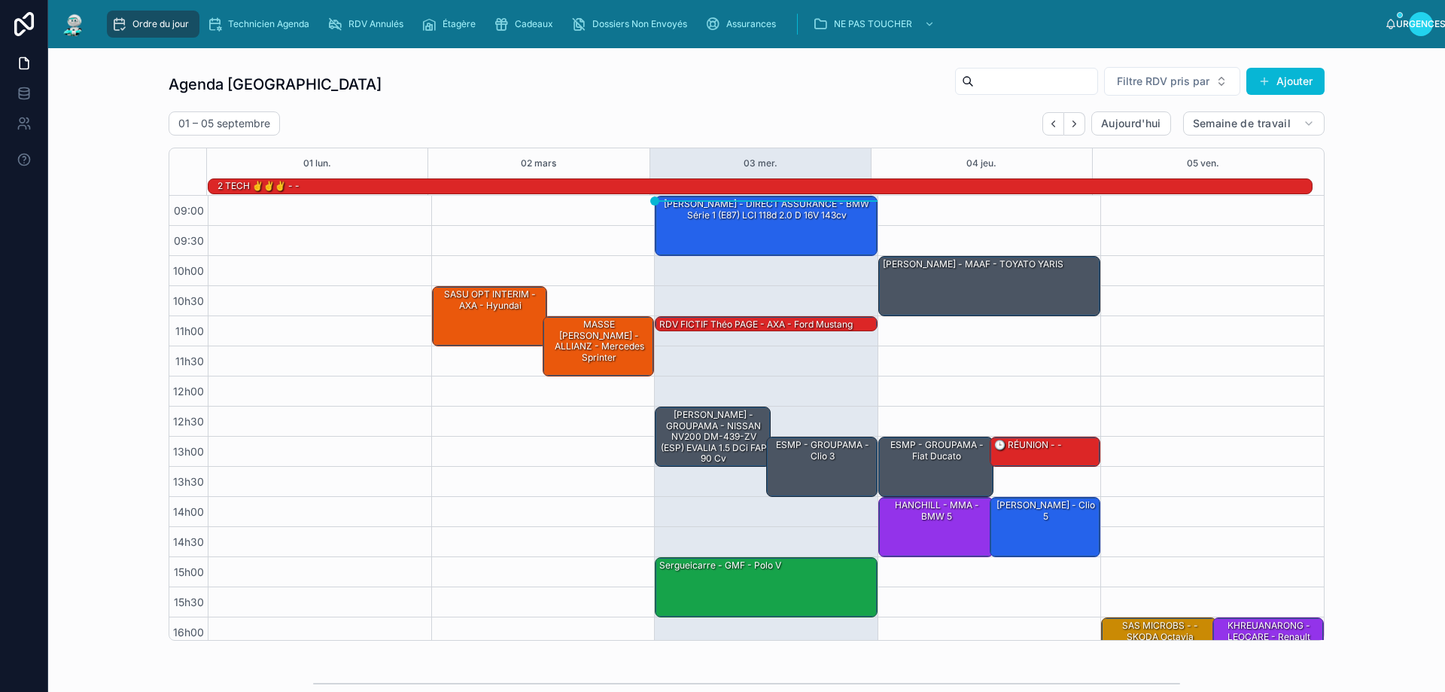
scroll to position [99, 0]
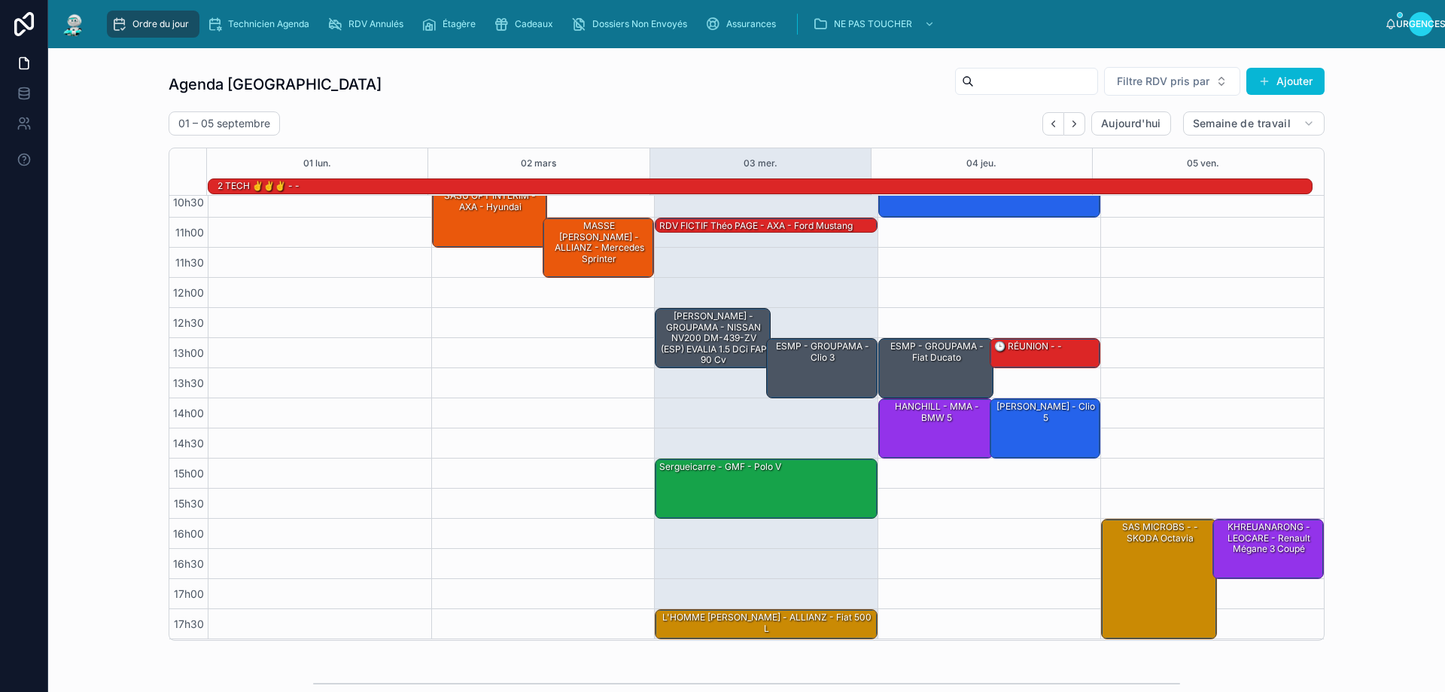
click at [723, 104] on div "Agenda Rennes Filtre RDV pris par Ajouter [DATE] – [DATE] [DATE] Semaine de tra…" at bounding box center [747, 353] width 1156 height 574
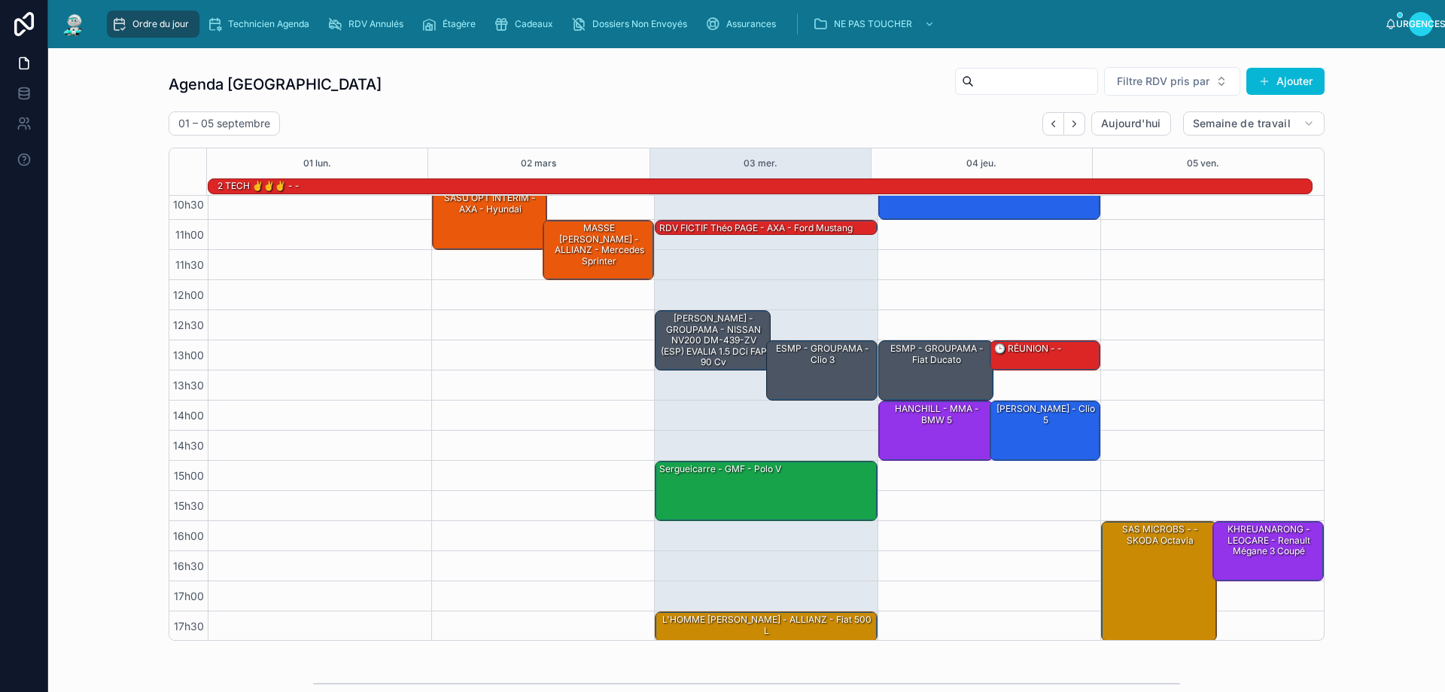
scroll to position [98, 0]
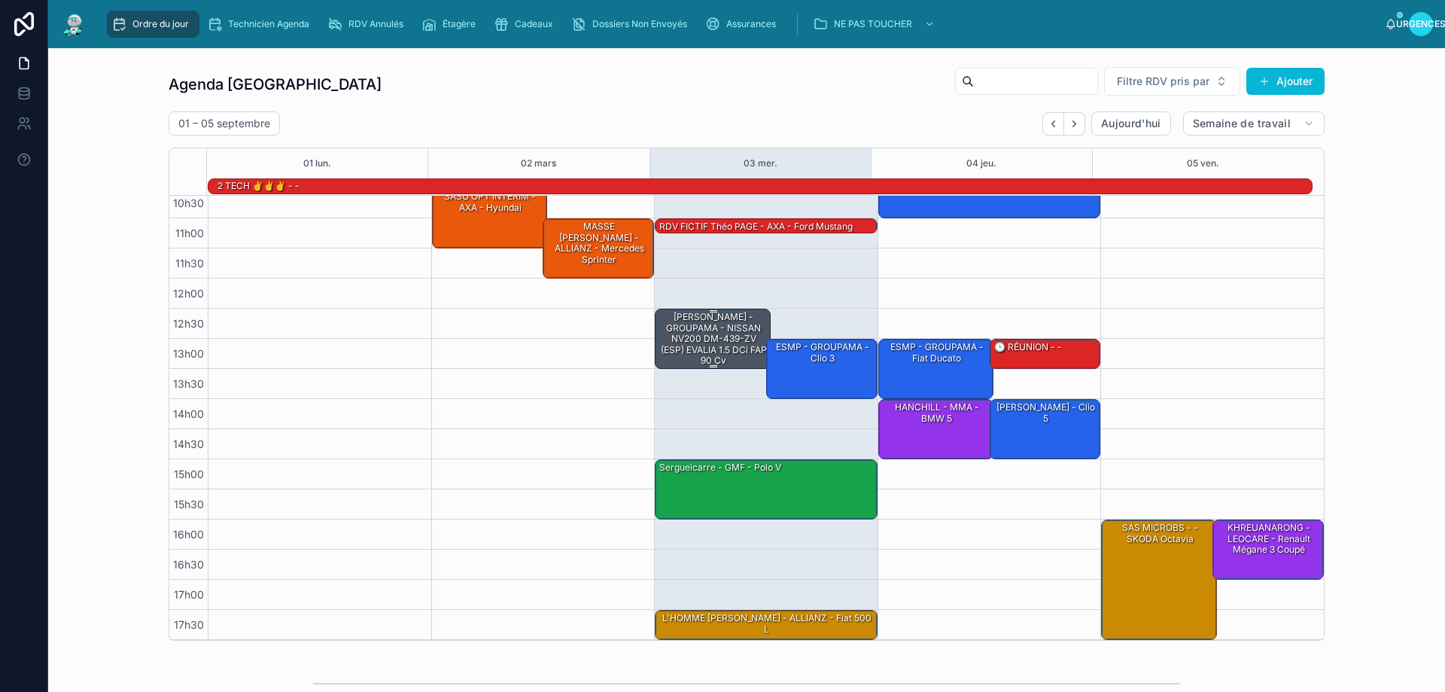
click at [689, 342] on font "[PERSON_NAME] - GROUPAMA - NISSAN NV200 DM-439-ZV (ESP) EVALIA 1.5 dCi FAP 90 cv" at bounding box center [714, 338] width 106 height 55
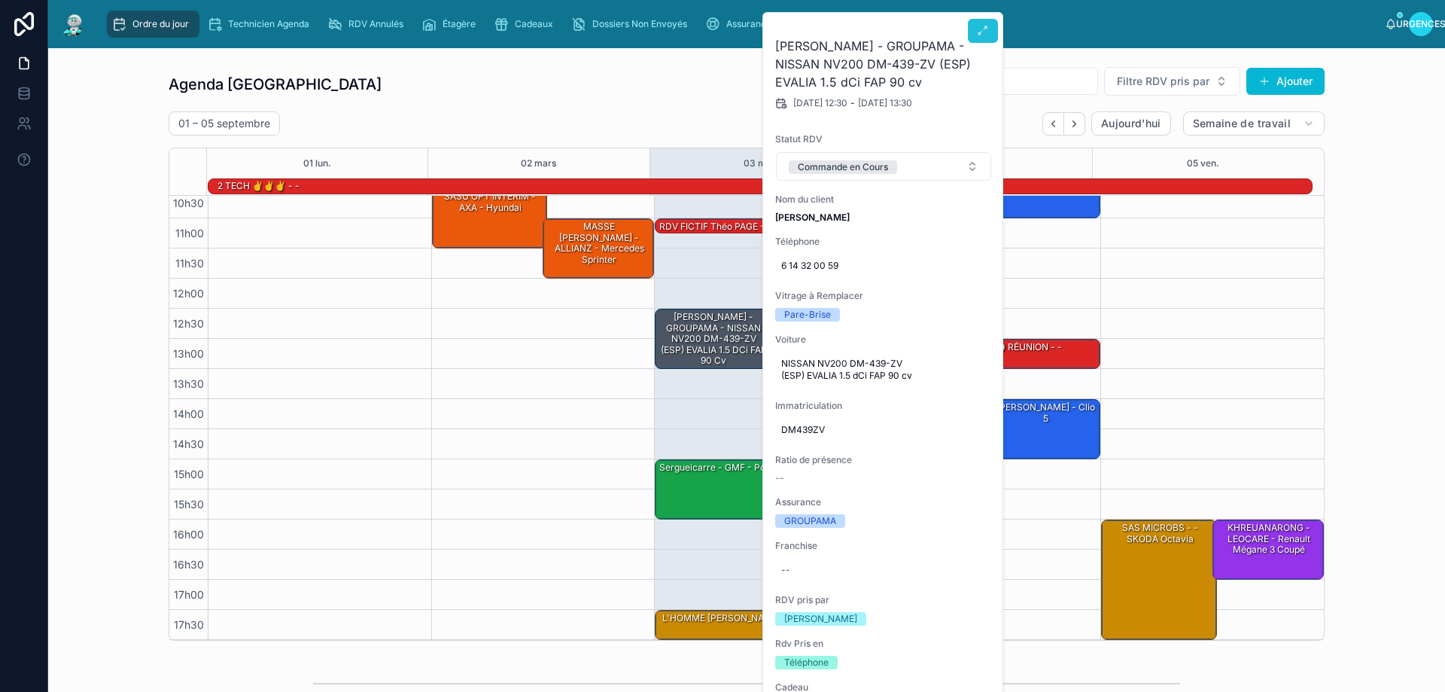
click at [979, 37] on span at bounding box center [983, 31] width 12 height 12
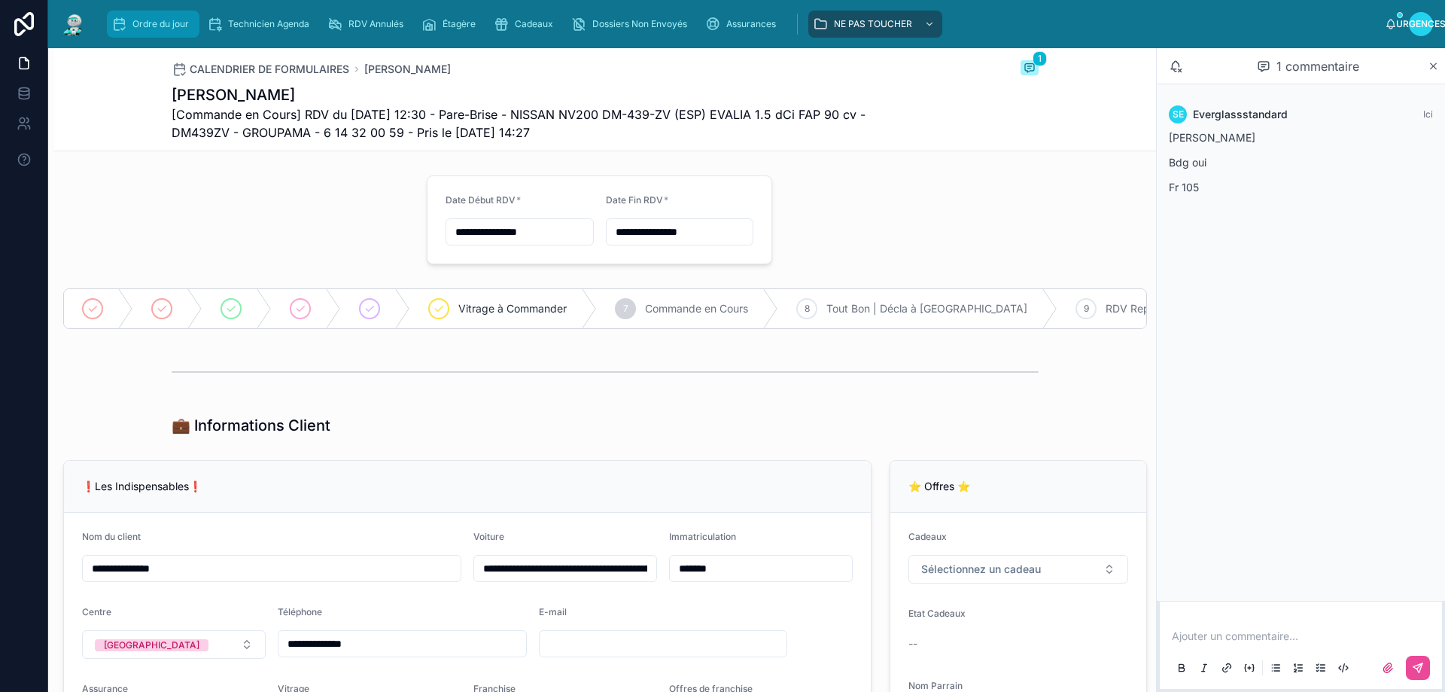
click at [132, 37] on link "Ordre du jour" at bounding box center [153, 24] width 93 height 27
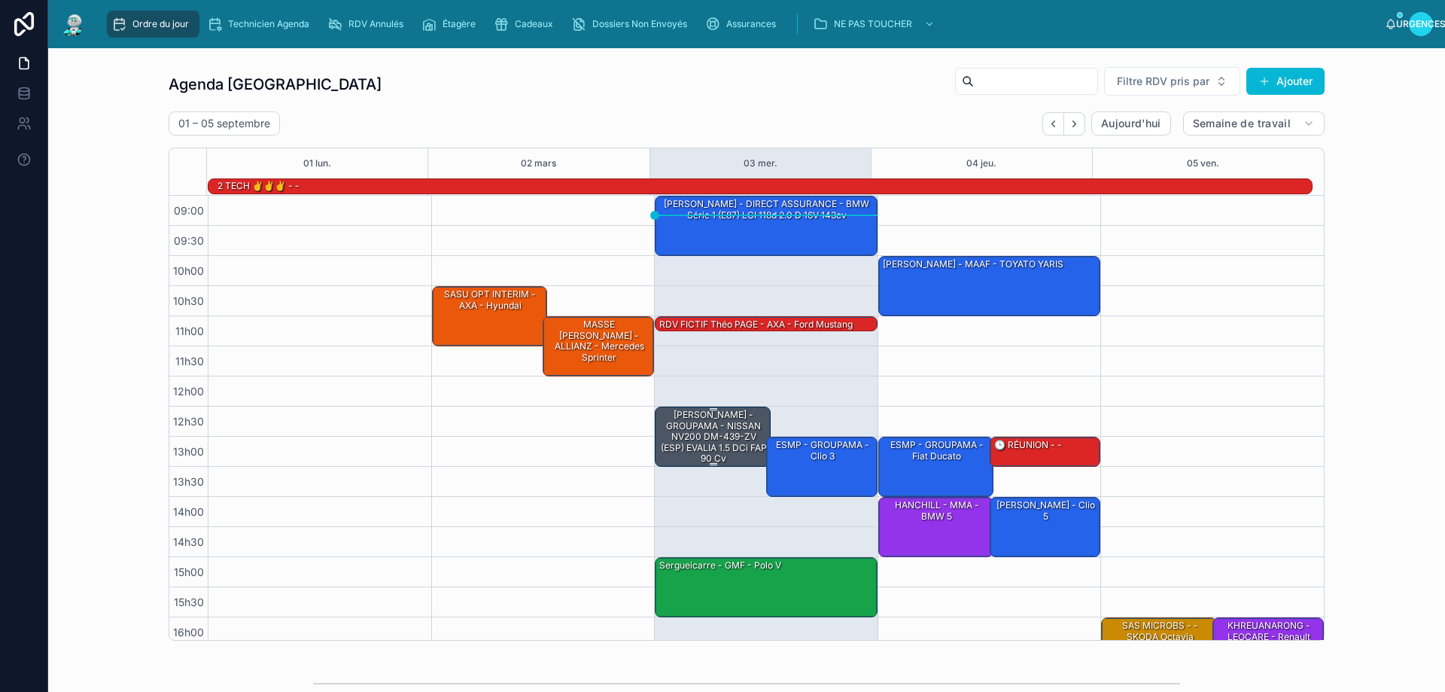
click at [720, 434] on font "[PERSON_NAME] - GROUPAMA - NISSAN NV200 DM-439-ZV (ESP) EVALIA 1.5 dCi FAP 90 cv" at bounding box center [714, 436] width 106 height 55
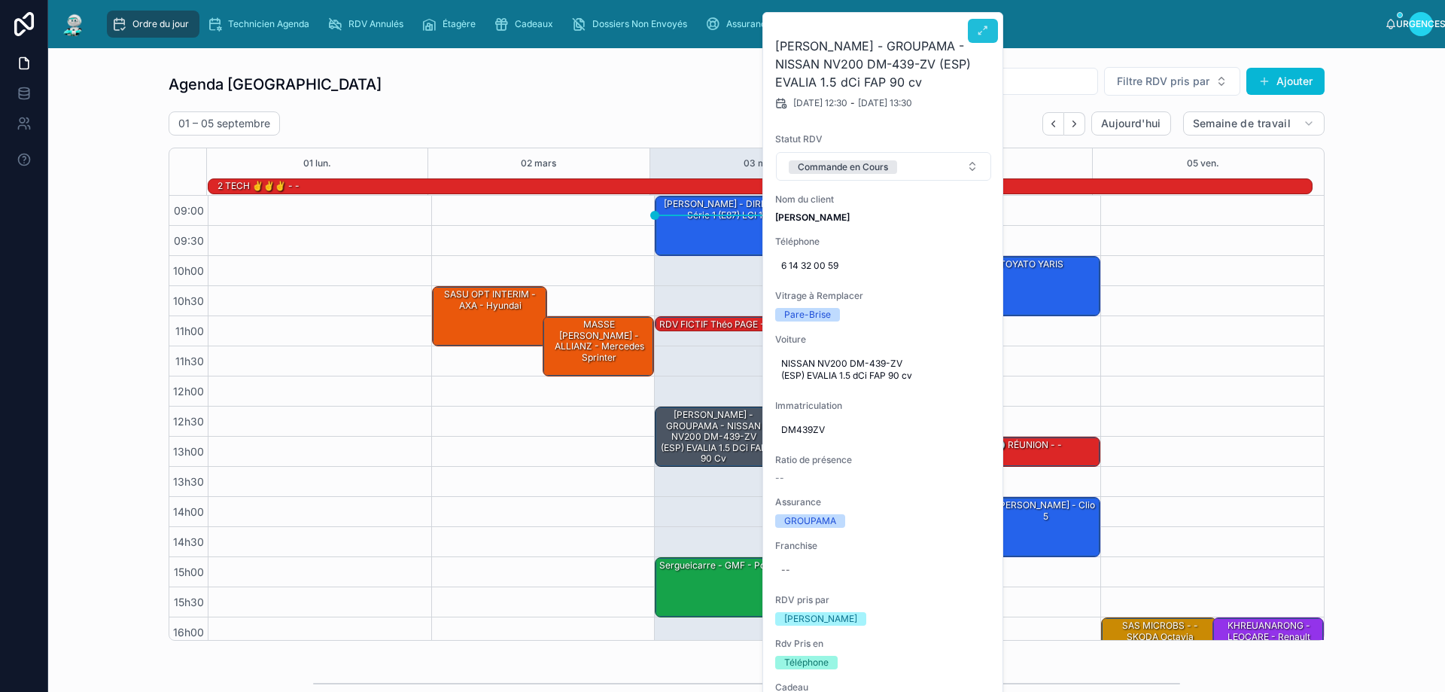
click at [987, 26] on icon at bounding box center [983, 31] width 12 height 12
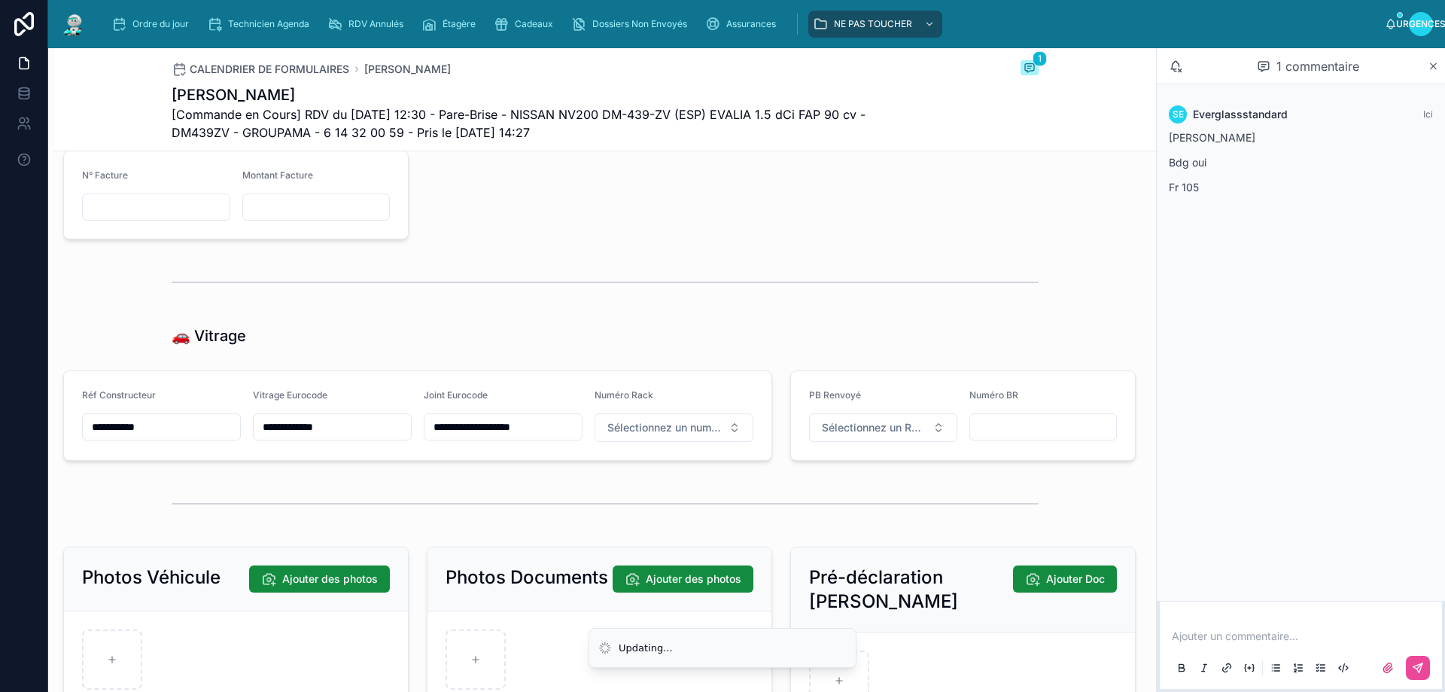
scroll to position [1807, 0]
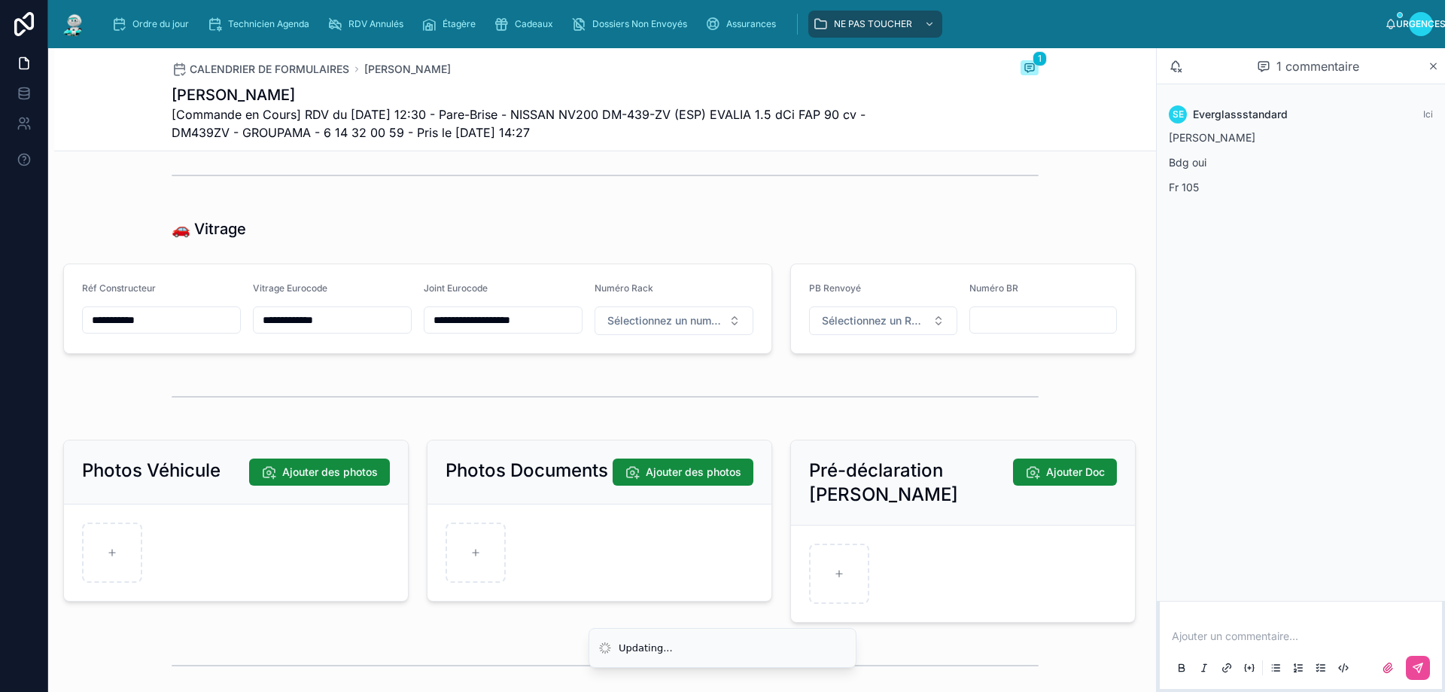
drag, startPoint x: 133, startPoint y: 336, endPoint x: 75, endPoint y: 336, distance: 58.0
click at [75, 336] on form "**********" at bounding box center [418, 308] width 708 height 89
drag, startPoint x: 327, startPoint y: 332, endPoint x: 256, endPoint y: 330, distance: 70.8
click at [256, 330] on input "**********" at bounding box center [332, 319] width 157 height 21
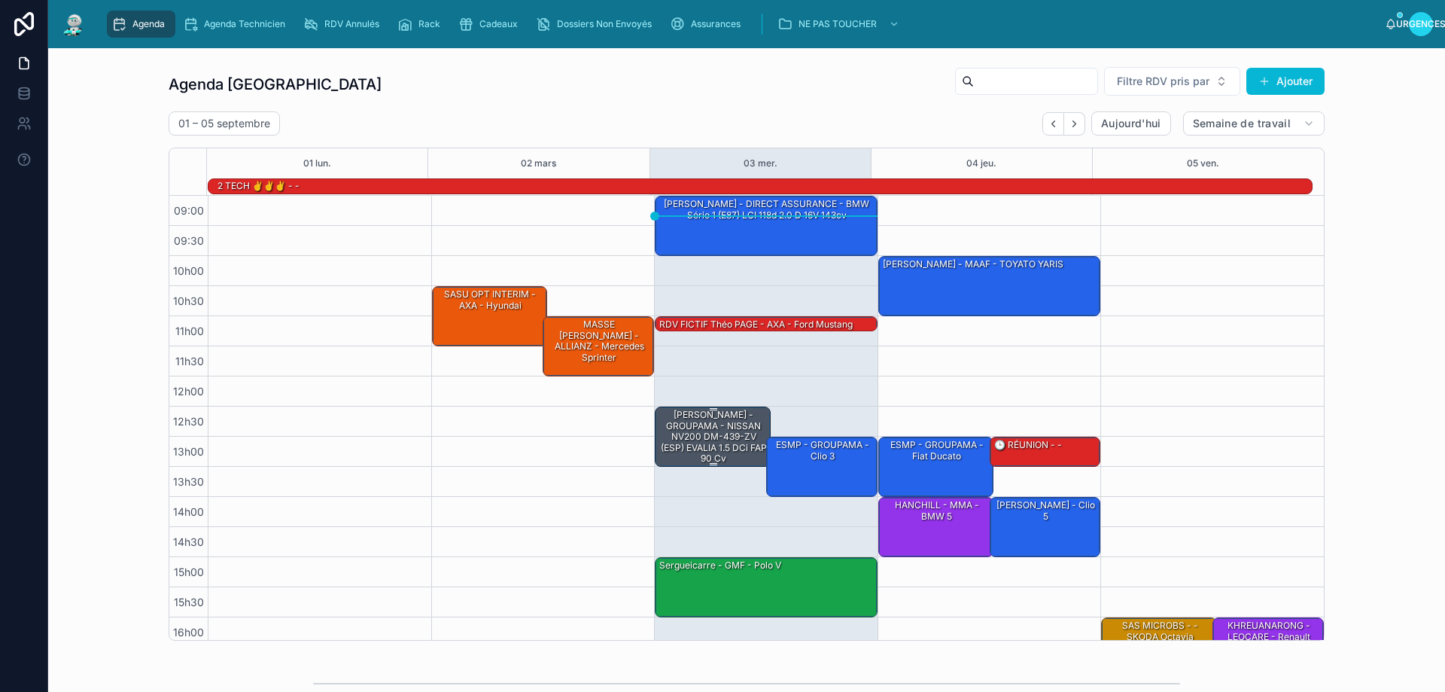
click at [688, 438] on font "[PERSON_NAME] - GROUPAMA - NISSAN NV200 DM-439-ZV (ESP) EVALIA 1.5 dCi FAP 90 cv" at bounding box center [714, 436] width 106 height 55
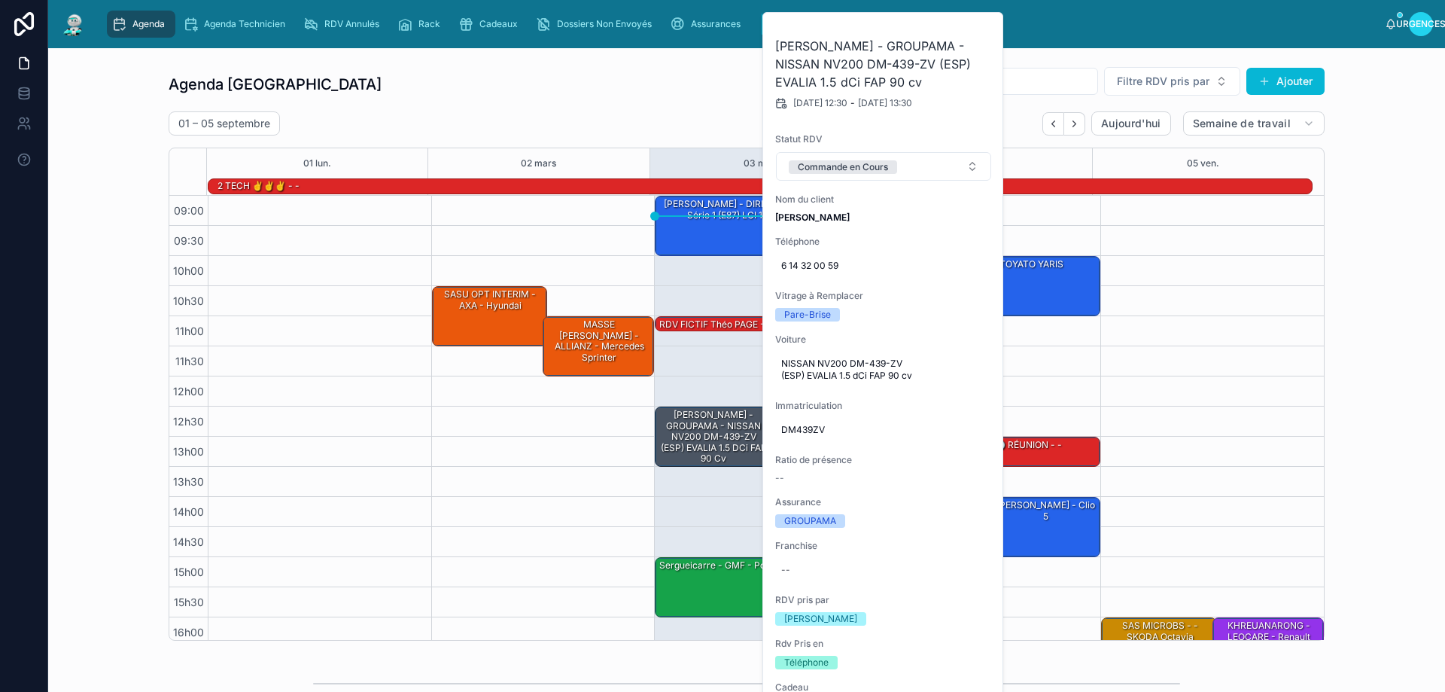
click at [1155, 18] on div "Agenda Agenda Technicien RDV Annulés Rack Cadeaux Dossiers Non Envoyés Assuranc…" at bounding box center [742, 24] width 1286 height 33
